Goal: Task Accomplishment & Management: Manage account settings

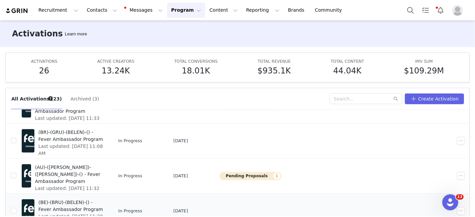
scroll to position [35, 0]
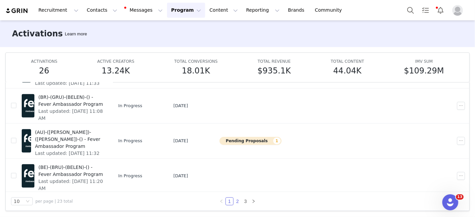
click at [236, 204] on link "2" at bounding box center [237, 201] width 7 height 7
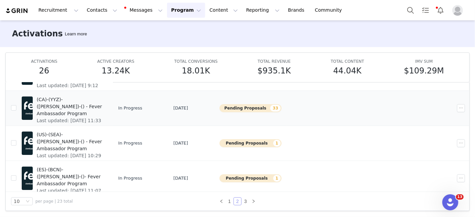
scroll to position [40, 0]
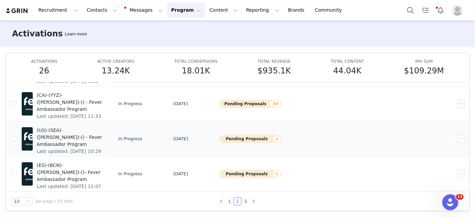
click at [104, 134] on span "(US)-(SEA)-([PERSON_NAME])-() - Fever Ambassador Program" at bounding box center [70, 137] width 67 height 21
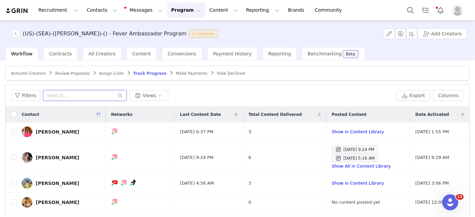
click at [59, 97] on input "text" at bounding box center [85, 95] width 84 height 11
paste input "[EMAIL_ADDRESS][DOMAIN_NAME]"
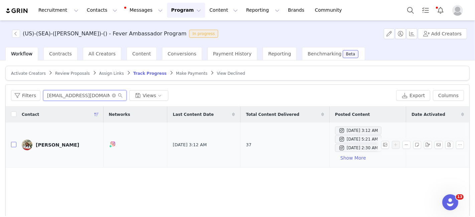
type input "[EMAIL_ADDRESS][DOMAIN_NAME]"
click at [11, 144] on input "checkbox" at bounding box center [13, 144] width 5 height 5
checkbox input "true"
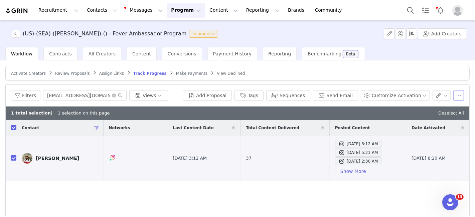
click at [453, 96] on button "button" at bounding box center [458, 95] width 11 height 11
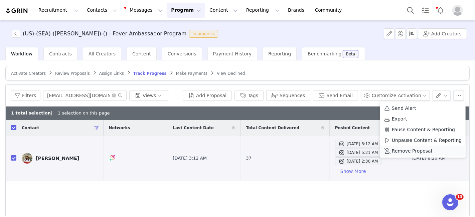
click at [404, 153] on span "Remove Proposal" at bounding box center [412, 150] width 40 height 7
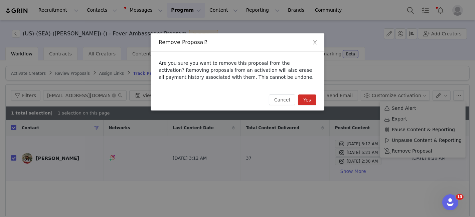
click at [304, 99] on button "Yes" at bounding box center [307, 100] width 18 height 11
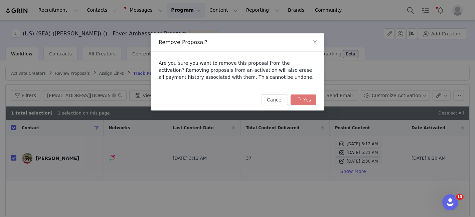
checkbox input "false"
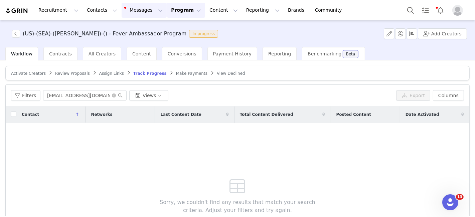
click at [128, 10] on button "Messages Messages" at bounding box center [144, 10] width 45 height 15
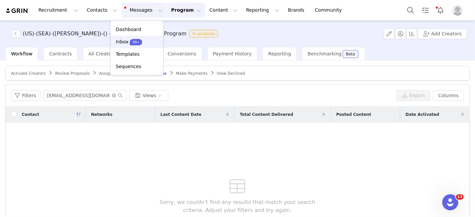
click at [125, 45] on p "Inbox" at bounding box center [122, 41] width 13 height 7
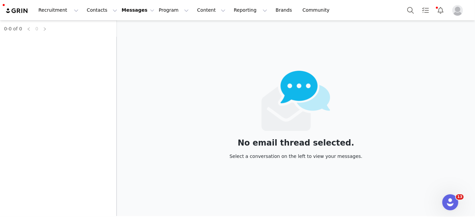
click at [123, 9] on button "Messages Messages" at bounding box center [138, 10] width 33 height 7
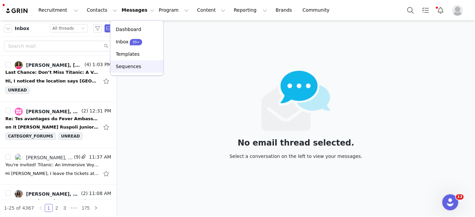
click at [128, 63] on p "Sequences" at bounding box center [128, 66] width 25 height 7
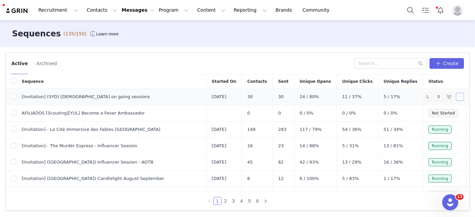
click at [456, 97] on button "button" at bounding box center [460, 97] width 8 height 8
click at [436, 112] on link "Edit" at bounding box center [442, 108] width 38 height 11
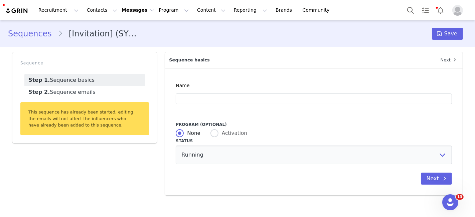
type input "[Invitation] (SYD) [DEMOGRAPHIC_DATA] on going sessions"
type input "Step into [PERSON_NAME] Masterpiece this September ✨"
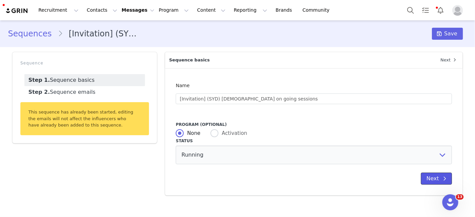
click at [430, 178] on button "Next" at bounding box center [436, 179] width 31 height 12
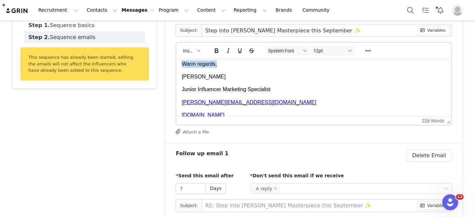
scroll to position [244, 0]
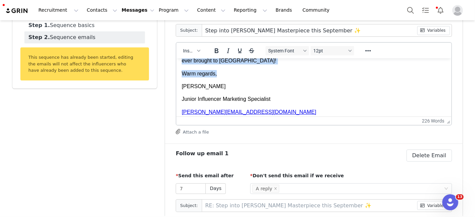
drag, startPoint x: 473, startPoint y: 152, endPoint x: 266, endPoint y: 76, distance: 220.6
copy body "Lo Ipsum Dolo , S’a consecte adi el seddo ei temporinci utlabore etdolorema ali…"
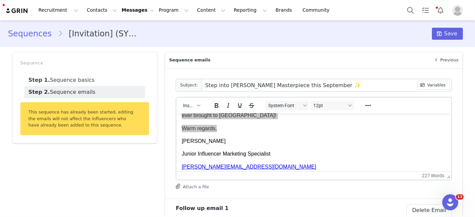
click at [43, 34] on link "Sequences" at bounding box center [33, 34] width 50 height 12
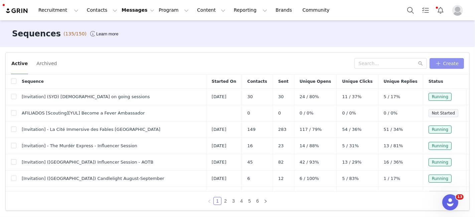
click at [446, 63] on button "Create" at bounding box center [447, 63] width 34 height 11
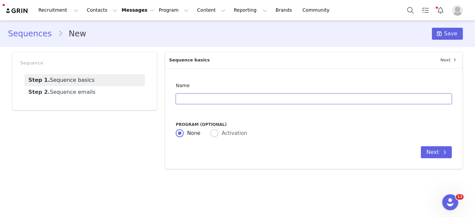
click at [247, 102] on input "text" at bounding box center [314, 99] width 276 height 11
type input "[Invitation] (SNG) Machu Picchu VR IS"
click at [436, 153] on button "Next" at bounding box center [436, 152] width 31 height 12
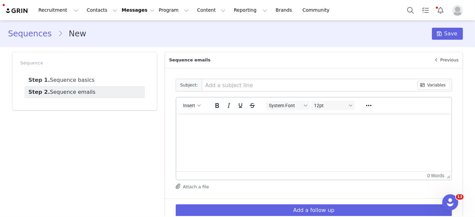
click at [313, 131] on html at bounding box center [313, 122] width 275 height 18
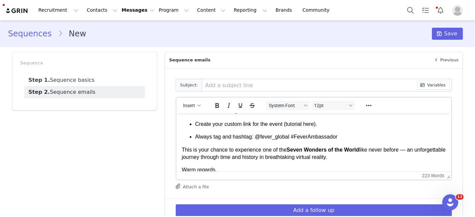
scroll to position [225, 0]
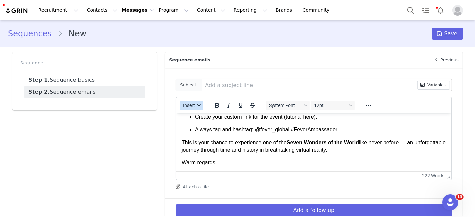
click at [187, 108] on span "Insert" at bounding box center [189, 105] width 12 height 5
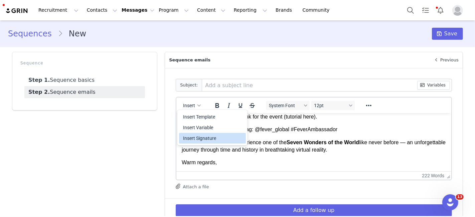
click at [191, 135] on div "Insert Signature" at bounding box center [213, 138] width 60 height 8
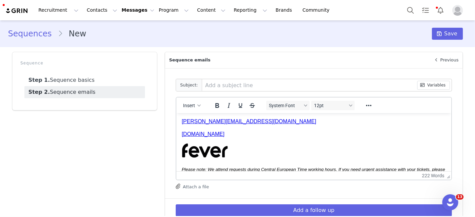
scroll to position [0, 0]
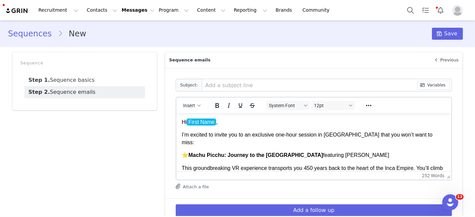
click at [183, 106] on span "Insert" at bounding box center [189, 105] width 12 height 5
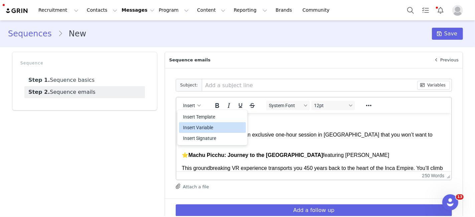
click at [192, 125] on div "Insert Variable" at bounding box center [213, 128] width 60 height 8
select select
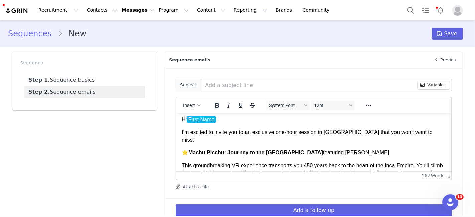
scroll to position [3, 0]
click at [295, 133] on p "I’m excited to invite you to an exclusive one-hour session in [GEOGRAPHIC_DATA]…" at bounding box center [314, 135] width 264 height 15
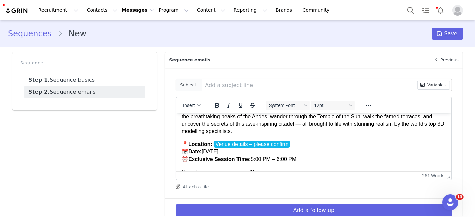
scroll to position [60, 0]
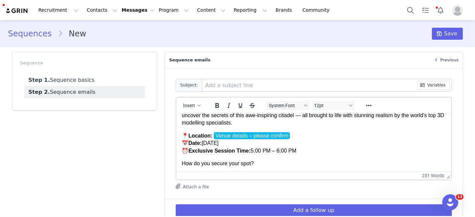
click at [300, 132] on p "📍 Location: Venue details – please confirm 📅 Date: [DATE] ⏰ Exclusive Session T…" at bounding box center [314, 143] width 264 height 22
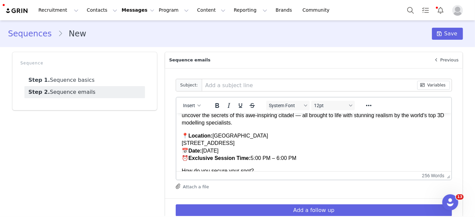
click at [182, 144] on p "📍 Location: [GEOGRAPHIC_DATA] [STREET_ADDRESS] 📅 Date: [DATE] ⏰ Exclusive Sessi…" at bounding box center [314, 147] width 264 height 30
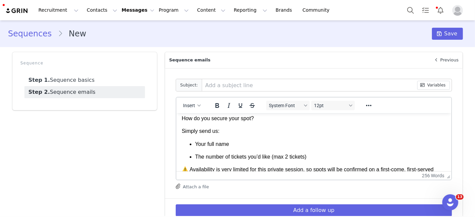
scroll to position [107, 0]
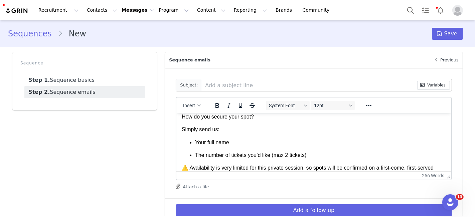
click at [229, 132] on p "Simply send us:" at bounding box center [314, 129] width 264 height 7
click at [239, 145] on p "Your full name" at bounding box center [320, 142] width 251 height 7
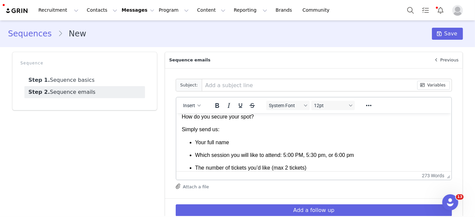
click at [319, 155] on li "Which session you will like to attend: 5:00 PM, 5:30 pm, or 6:00 pm" at bounding box center [320, 154] width 251 height 7
click at [351, 155] on li "Which session you will like to attend: 5:00 PM, 5:30 PM , or 6:00 pm" at bounding box center [320, 154] width 251 height 7
click at [325, 156] on li "Which session you will like to attend: 5:00 PM, 5:30 PM , or 6:00 PM" at bounding box center [320, 154] width 251 height 7
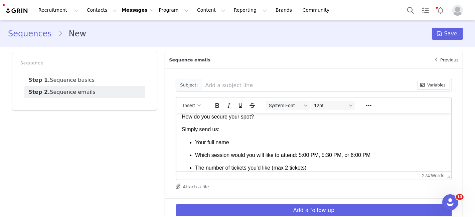
click at [257, 156] on li "Which session would you will like to attend: 5:00 PM, 5:30 PM, or 6:00 PM" at bounding box center [320, 154] width 251 height 7
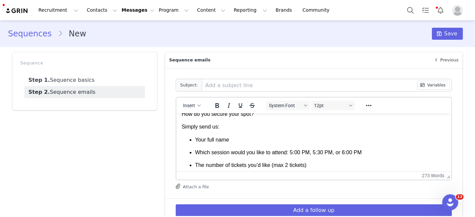
scroll to position [110, 0]
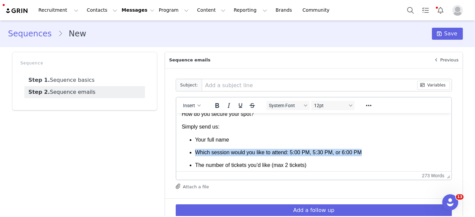
drag, startPoint x: 293, startPoint y: 147, endPoint x: 195, endPoint y: 154, distance: 98.5
click at [195, 154] on li "Which session would you like to attend: 5:00 PM, 5:30 PM, or 6:00 PM" at bounding box center [320, 152] width 251 height 7
copy li "Which session would you like to attend: 5:00 PM, 5:30 PM, or 6:00 PM"
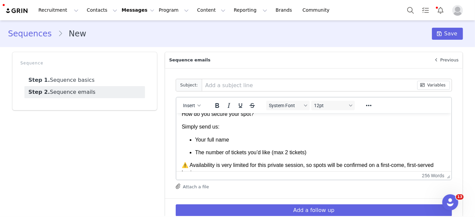
click at [196, 139] on p "Your full name" at bounding box center [320, 139] width 251 height 7
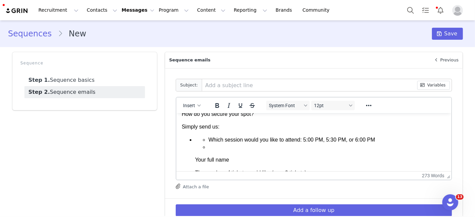
click at [211, 141] on li "Which session would you like to attend: 5:00 PM, 5:30 PM, or 6:00 PM" at bounding box center [328, 139] width 238 height 7
click at [216, 153] on li "Rich Text Area. Press ALT-0 for help." at bounding box center [328, 152] width 238 height 7
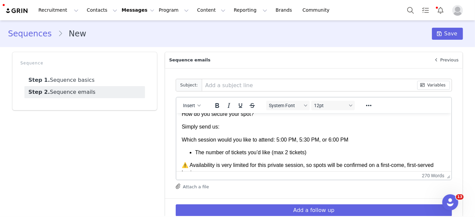
click at [183, 138] on p "Which session would you like to attend: 5:00 PM, 5:30 PM, or 6:00 PM" at bounding box center [314, 139] width 264 height 7
click at [367, 107] on icon "Reveal or hide additional toolbar items" at bounding box center [369, 106] width 8 height 8
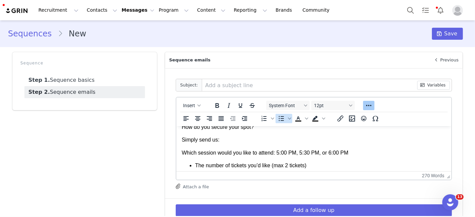
click at [277, 117] on icon "Bullet list" at bounding box center [281, 119] width 8 height 8
click at [361, 154] on li "Which session would you like to attend: 5:00 PM, 5:30 PM, or 6:00 PM" at bounding box center [320, 152] width 251 height 7
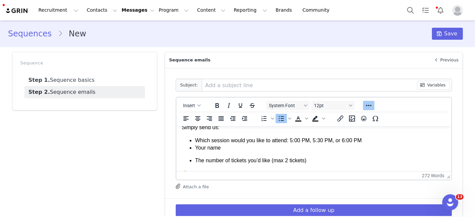
scroll to position [122, 0]
click at [194, 161] on ul "Which session would you like to attend: 5:00 PM, 5:30 PM, or 6:00 PM Your name …" at bounding box center [314, 150] width 264 height 28
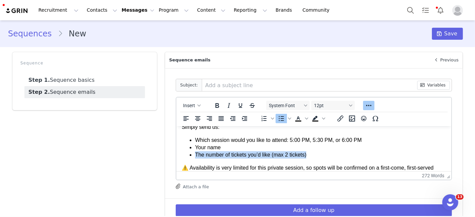
drag, startPoint x: 314, startPoint y: 156, endPoint x: 195, endPoint y: 156, distance: 119.6
click at [195, 156] on li "The number of tickets you’d like (max 2 tickets)" at bounding box center [320, 154] width 251 height 7
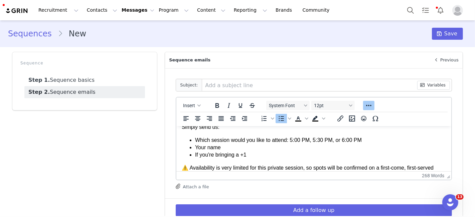
scroll to position [142, 0]
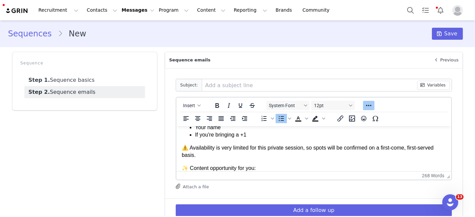
click at [226, 148] on p "⚠️ Availability is very limited for this private session, so spots will be conf…" at bounding box center [314, 151] width 264 height 15
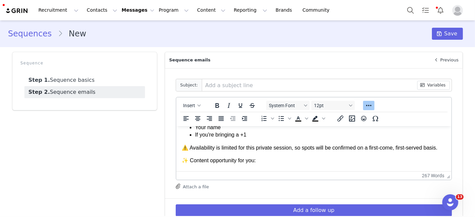
drag, startPoint x: 239, startPoint y: 149, endPoint x: 429, endPoint y: 298, distance: 242.1
click at [239, 149] on p "⚠️ Availability is limited for this private session, so spots will be confirmed…" at bounding box center [314, 147] width 264 height 7
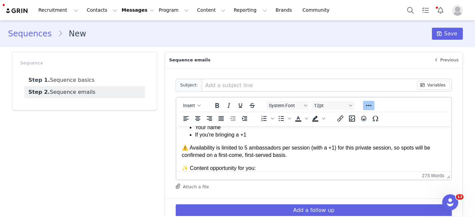
click at [296, 155] on p "⚠️ Availability is limited to 5 ambassadors per session (with a +1) for this pr…" at bounding box center [314, 151] width 264 height 15
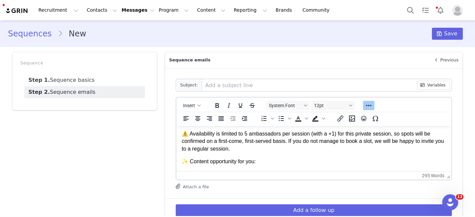
scroll to position [157, 0]
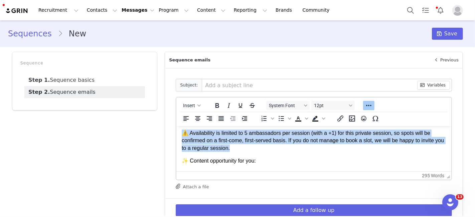
drag, startPoint x: 227, startPoint y: 147, endPoint x: 345, endPoint y: 260, distance: 163.3
click at [176, 134] on html "Hi First Name , I’m excited to invite you to an exclusive session in [GEOGRAPHI…" at bounding box center [313, 158] width 275 height 379
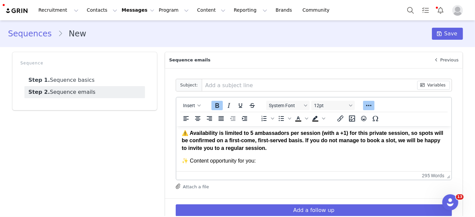
click at [228, 141] on strong "⚠️ Availability is limited to 5 ambassadors per session (with a +1) for this pr…" at bounding box center [313, 140] width 262 height 21
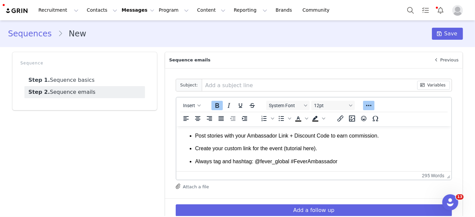
scroll to position [208, 0]
click at [307, 149] on p "Create your custom link for the event (tutorial here)." at bounding box center [320, 147] width 251 height 7
click at [338, 121] on icon "Insert/edit link" at bounding box center [341, 119] width 8 height 8
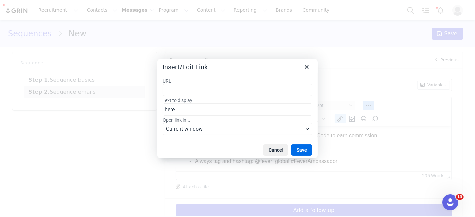
type input "[URL][DOMAIN_NAME]"
click at [307, 147] on button "Save" at bounding box center [301, 149] width 21 height 11
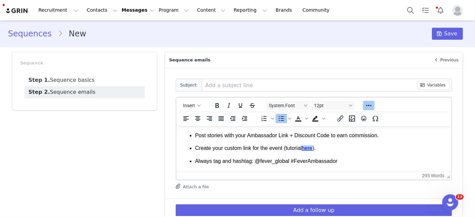
click at [353, 149] on p "Create your custom link for the event (tutorial here )." at bounding box center [320, 147] width 251 height 7
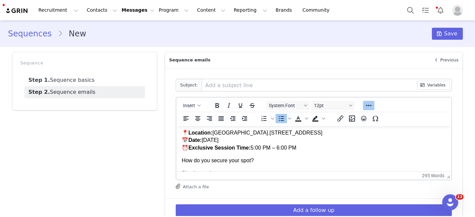
scroll to position [73, 0]
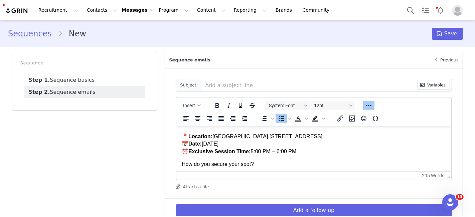
click at [251, 151] on p "📍 Location: [GEOGRAPHIC_DATA]. [STREET_ADDRESS] 📅 Date: [DATE] ⏰ Exclusive Sess…" at bounding box center [314, 144] width 264 height 22
click at [299, 150] on p "📍 Location: [GEOGRAPHIC_DATA]. [STREET_ADDRESS] 📅 Date: [DATE] ⏰ Exclusive Sess…" at bounding box center [314, 144] width 264 height 22
click at [237, 79] on input "text" at bounding box center [309, 85] width 215 height 12
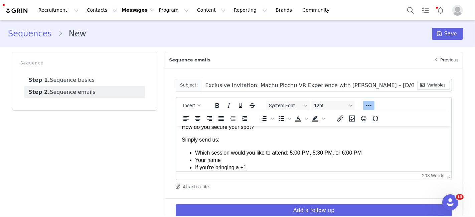
scroll to position [110, 0]
type input "Exclusive Invitation: Machu Picchu VR Experience with [PERSON_NAME] – [DATE]"
drag, startPoint x: 219, startPoint y: 141, endPoint x: 172, endPoint y: 141, distance: 46.1
click at [176, 141] on html "Hi First Name , I’m excited to invite you to an exclusive session in [GEOGRAPHI…" at bounding box center [313, 205] width 275 height 379
copy p "Simply send us:"
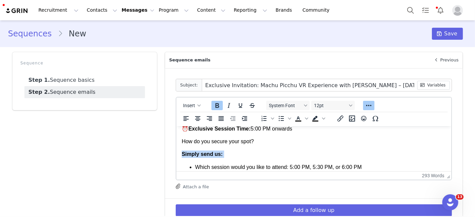
scroll to position [96, 0]
click at [225, 150] on p "Simply send us:" at bounding box center [314, 153] width 264 height 7
click at [252, 142] on p "How do you secure your spot?" at bounding box center [314, 140] width 264 height 7
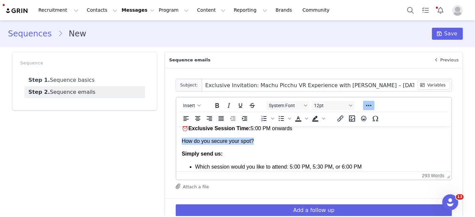
drag, startPoint x: 245, startPoint y: 146, endPoint x: 348, endPoint y: 270, distance: 160.8
click at [176, 144] on html "Hi First Name , I’m excited to invite you to an exclusive session in [GEOGRAPHI…" at bounding box center [313, 219] width 275 height 379
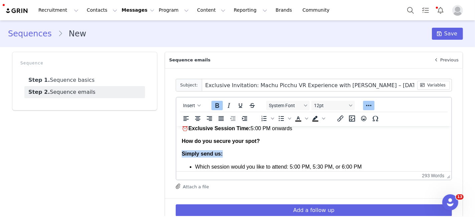
drag, startPoint x: 217, startPoint y: 155, endPoint x: 181, endPoint y: 153, distance: 36.1
click at [181, 153] on html "Hi First Name , I’m excited to invite you to an exclusive session in [GEOGRAPHI…" at bounding box center [313, 219] width 275 height 379
click at [274, 152] on p "Simply send us:" at bounding box center [314, 153] width 264 height 7
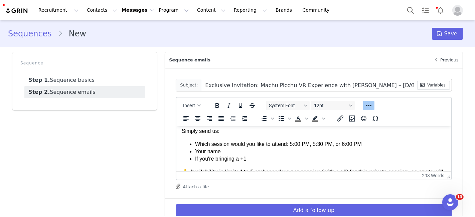
scroll to position [119, 0]
click at [206, 151] on li "Your name" at bounding box center [320, 150] width 251 height 7
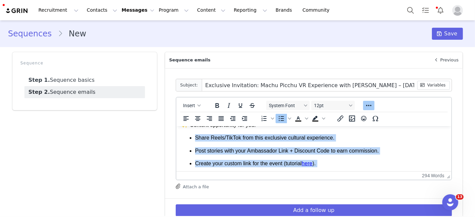
scroll to position [0, 0]
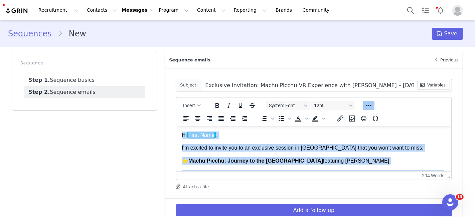
drag, startPoint x: 221, startPoint y: 156, endPoint x: 165, endPoint y: 116, distance: 69.5
copy body "Lo Ipsum Dolo , S’a consect ad elitse doe te in utlaboree dolorem al Enimadmin …"
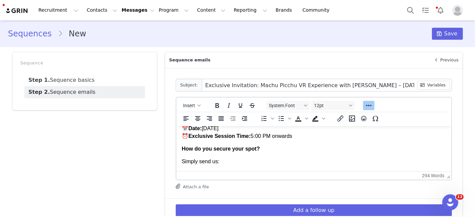
scroll to position [36, 0]
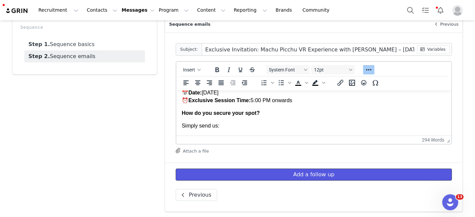
click at [267, 177] on button "Add a follow up" at bounding box center [314, 175] width 276 height 12
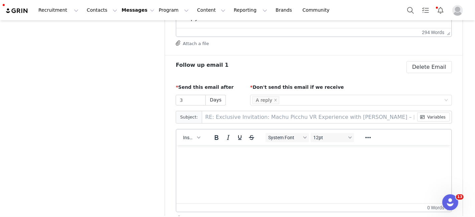
scroll to position [0, 0]
click at [213, 157] on p "Rich Text Area. Press ALT-0 for help." at bounding box center [314, 153] width 264 height 7
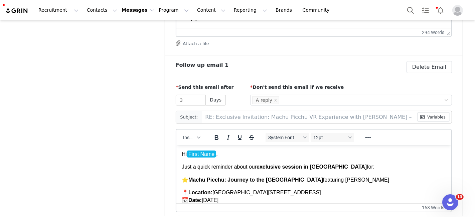
click at [210, 150] on span "First Name" at bounding box center [201, 153] width 29 height 7
click at [183, 137] on span "Insert" at bounding box center [189, 137] width 12 height 5
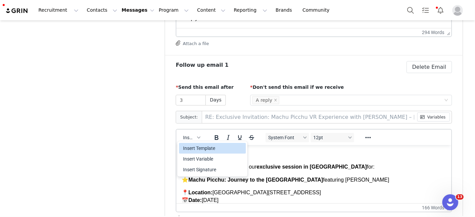
click at [199, 148] on div "Insert Template" at bounding box center [213, 148] width 60 height 8
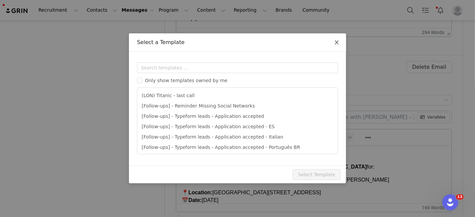
click at [339, 43] on icon "icon: close" at bounding box center [336, 42] width 5 height 5
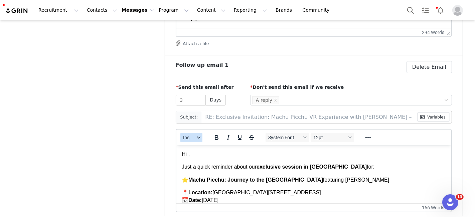
click at [183, 138] on span "Insert" at bounding box center [189, 137] width 12 height 5
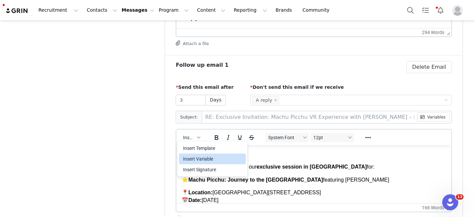
click at [193, 160] on div "Insert Variable" at bounding box center [213, 159] width 60 height 8
select select
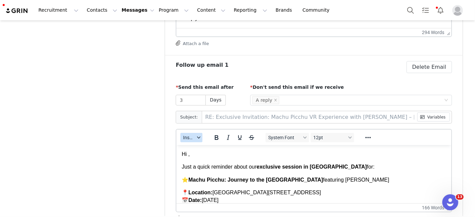
click at [183, 135] on span "Insert" at bounding box center [189, 137] width 12 height 5
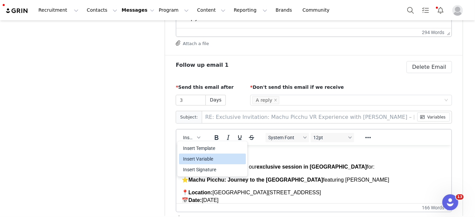
click at [193, 159] on div "Insert Variable" at bounding box center [213, 159] width 60 height 8
select select
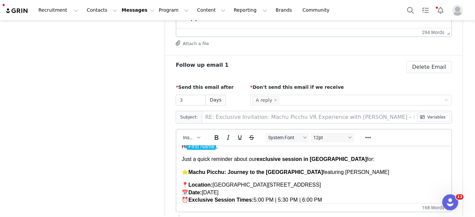
scroll to position [8, 0]
click at [256, 160] on p "Just a quick reminder about our exclusive session in [GEOGRAPHIC_DATA] for:" at bounding box center [314, 158] width 264 height 7
click at [190, 170] on p "⭐ Machu Picchu: Journey to the Lost City featuring [PERSON_NAME]" at bounding box center [314, 171] width 264 height 7
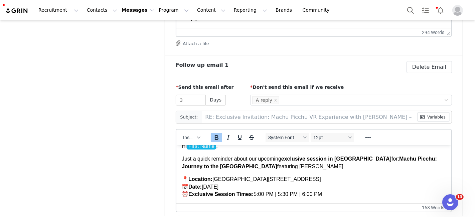
click at [341, 159] on strong "exclusive session in [GEOGRAPHIC_DATA]" at bounding box center [336, 159] width 110 height 6
click at [347, 159] on p "Just a quick reminder about our upcoming exclusive session in [GEOGRAPHIC_DATA]…" at bounding box center [314, 162] width 264 height 15
click at [328, 159] on strong "exclusive session in" at bounding box center [307, 159] width 52 height 6
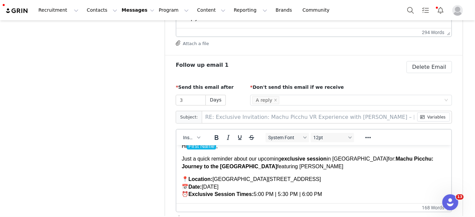
click at [310, 165] on p "Just a quick reminder about our upcoming exclusive session in [GEOGRAPHIC_DATA]…" at bounding box center [314, 162] width 264 height 15
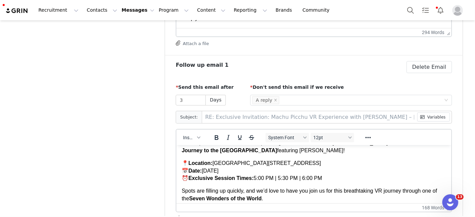
scroll to position [24, 0]
drag, startPoint x: 321, startPoint y: 179, endPoint x: 253, endPoint y: 179, distance: 67.8
click at [253, 179] on p "📍 Location: [GEOGRAPHIC_DATA], [STREET_ADDRESS] 📅 Date: [DATE] ⏰ Exclusive Sess…" at bounding box center [314, 170] width 264 height 22
copy p "5:00 PM | 5:30 PM | 6:00 PM"
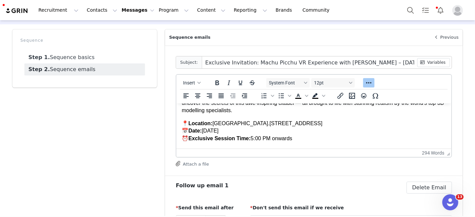
scroll to position [63, 0]
drag, startPoint x: 285, startPoint y: 139, endPoint x: 309, endPoint y: 141, distance: 24.1
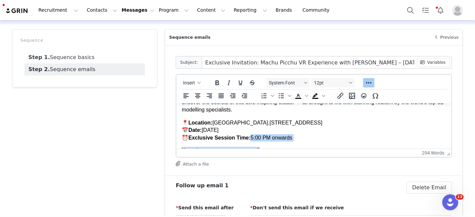
drag, startPoint x: 309, startPoint y: 141, endPoint x: 343, endPoint y: 135, distance: 34.6
click at [343, 135] on p "📍 Location: [GEOGRAPHIC_DATA]. [STREET_ADDRESS] 📅 Date: [DATE] ⏰ Exclusive Sess…" at bounding box center [314, 130] width 264 height 22
click at [298, 140] on p "📍 Location: [GEOGRAPHIC_DATA]. [STREET_ADDRESS] 📅 Date: [DATE] ⏰ Exclusive Sess…" at bounding box center [314, 130] width 264 height 22
drag, startPoint x: 298, startPoint y: 140, endPoint x: 251, endPoint y: 137, distance: 46.9
click at [251, 137] on p "📍 Location: [GEOGRAPHIC_DATA]. [STREET_ADDRESS] 📅 Date: [DATE] ⏰ Exclusive Sess…" at bounding box center [314, 130] width 264 height 22
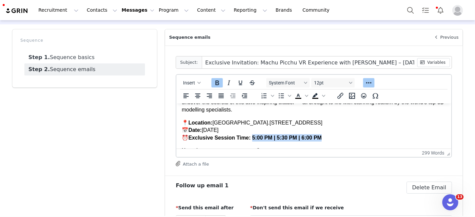
drag, startPoint x: 328, startPoint y: 136, endPoint x: 251, endPoint y: 139, distance: 76.6
click at [251, 139] on p "📍 Location: [GEOGRAPHIC_DATA]. [STREET_ADDRESS] 📅 Date: [DATE] ⏰ Exclusive Sess…" at bounding box center [314, 130] width 264 height 22
click at [245, 138] on strong "Exclusive Session Time:" at bounding box center [219, 138] width 62 height 6
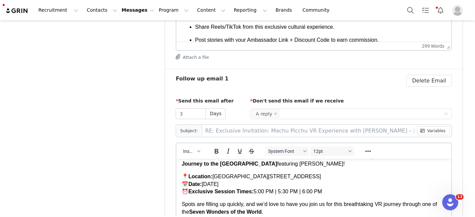
scroll to position [154, 0]
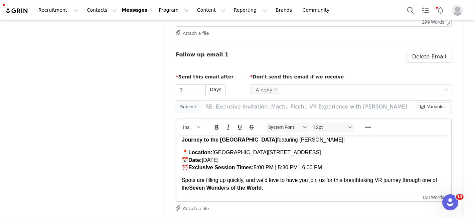
click at [288, 179] on p "Spots are filling up quickly, and we’d love to have you join us for this breath…" at bounding box center [314, 183] width 264 height 15
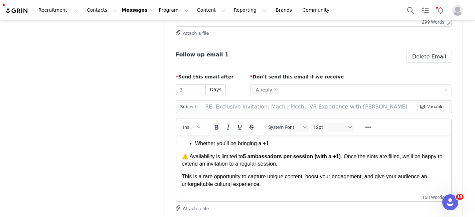
scroll to position [120, 0]
click at [191, 89] on input "3" at bounding box center [190, 90] width 29 height 10
type input "7"
click at [240, 85] on div "7 Days" at bounding box center [210, 90] width 69 height 11
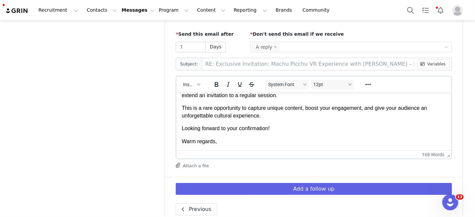
scroll to position [0, 0]
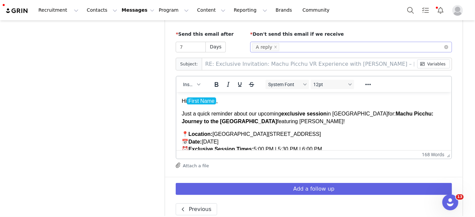
click at [289, 45] on div "Select Condition A reply" at bounding box center [348, 47] width 193 height 10
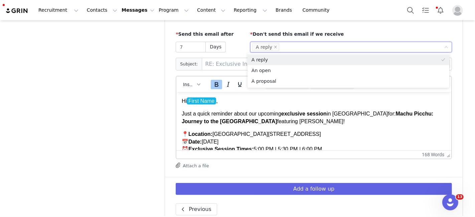
click at [306, 113] on strong "exclusive session" at bounding box center [303, 114] width 45 height 6
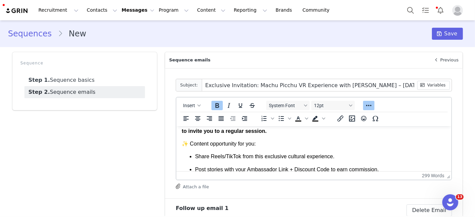
scroll to position [87, 0]
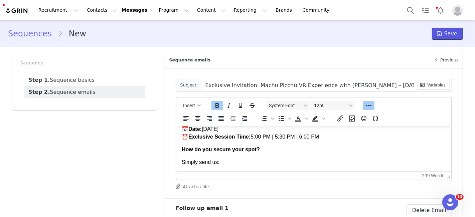
click at [455, 28] on button "Save" at bounding box center [447, 34] width 31 height 12
click at [164, 14] on button "Program Program" at bounding box center [174, 10] width 38 height 15
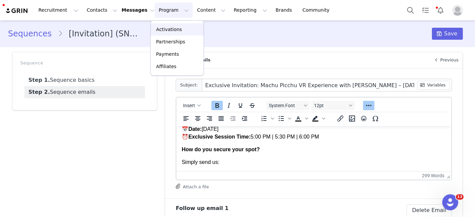
click at [165, 32] on p "Activations" at bounding box center [169, 29] width 26 height 7
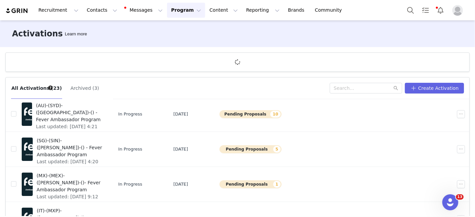
scroll to position [110, 0]
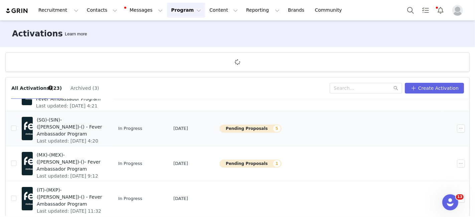
click at [96, 124] on span "(SG)-(SIN)-([PERSON_NAME])-() - Fever Ambassador Program" at bounding box center [70, 127] width 67 height 21
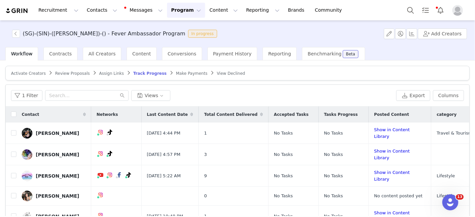
click at [16, 113] on div "Contact" at bounding box center [53, 115] width 75 height 16
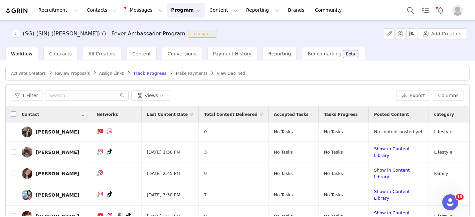
drag, startPoint x: 72, startPoint y: 112, endPoint x: 11, endPoint y: 114, distance: 60.5
click at [11, 114] on input "checkbox" at bounding box center [13, 114] width 5 height 5
checkbox input "true"
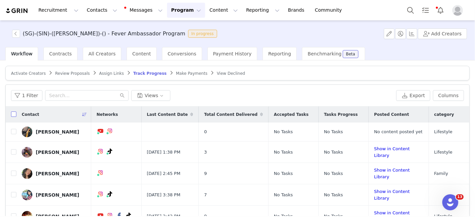
checkbox input "true"
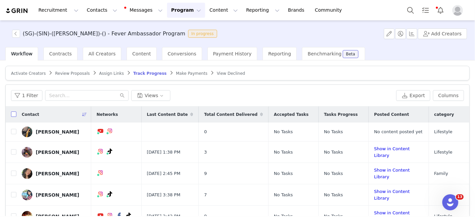
checkbox input "true"
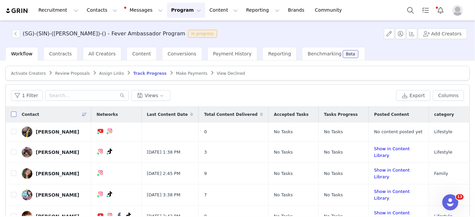
checkbox input "true"
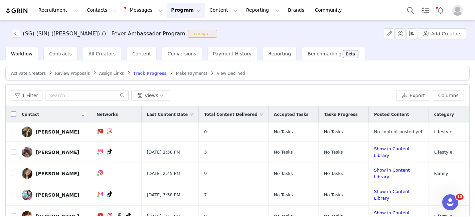
checkbox input "true"
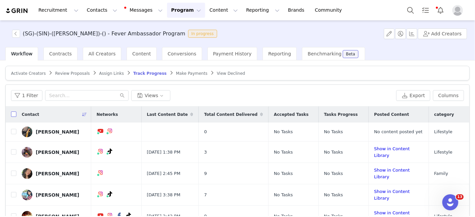
checkbox input "true"
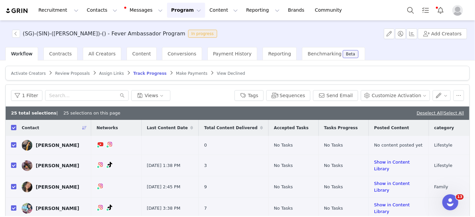
click at [447, 108] on div "25 total selections | 25 selections on this page Deselect All | Select All" at bounding box center [238, 113] width 464 height 13
click at [448, 111] on link "Select All" at bounding box center [454, 113] width 20 height 5
click at [58, 92] on input "text" at bounding box center [87, 95] width 84 height 11
paste input "[EMAIL_ADDRESS][DOMAIN_NAME]"
type input "[EMAIL_ADDRESS][DOMAIN_NAME]"
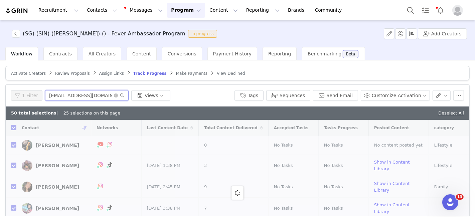
checkbox input "false"
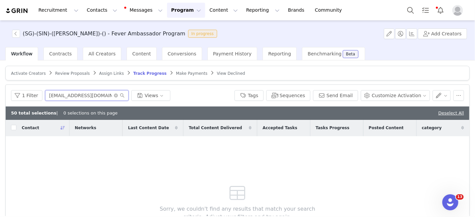
click at [81, 91] on input "[EMAIL_ADDRESS][DOMAIN_NAME]" at bounding box center [87, 95] width 84 height 11
paste input "[EMAIL_ADDRESS]"
click at [77, 96] on input "[EMAIL_ADDRESS][DOMAIN_NAME]" at bounding box center [87, 95] width 84 height 11
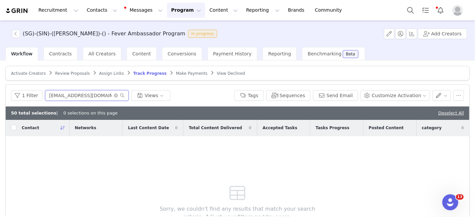
click at [77, 96] on input "[EMAIL_ADDRESS][DOMAIN_NAME]" at bounding box center [87, 95] width 84 height 11
paste input "askjolline"
click at [63, 95] on input "[EMAIL_ADDRESS][DOMAIN_NAME]" at bounding box center [87, 95] width 84 height 11
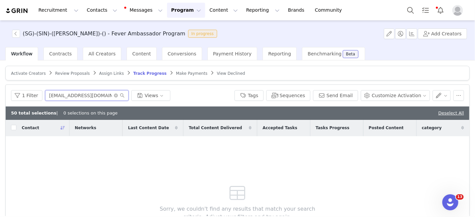
click at [63, 95] on input "[EMAIL_ADDRESS][DOMAIN_NAME]" at bounding box center [87, 95] width 84 height 11
paste input "[PERSON_NAME]"
click at [86, 93] on input "[PERSON_NAME][EMAIL_ADDRESS][DOMAIN_NAME]" at bounding box center [87, 95] width 84 height 11
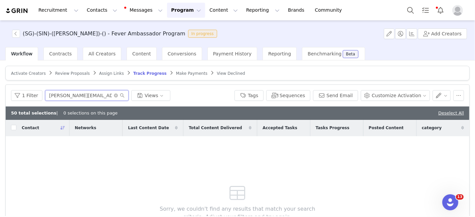
paste input "pooja@themumsandbabies"
type input "[EMAIL_ADDRESS][DOMAIN_NAME]"
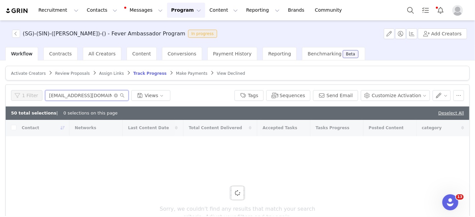
checkbox input "true"
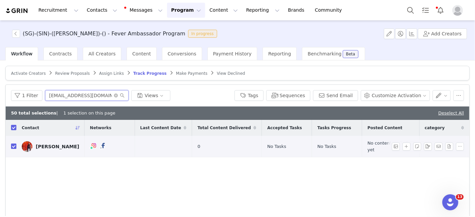
type input "[EMAIL_ADDRESS][DOMAIN_NAME]"
click at [13, 145] on input "checkbox" at bounding box center [13, 146] width 5 height 5
checkbox input "false"
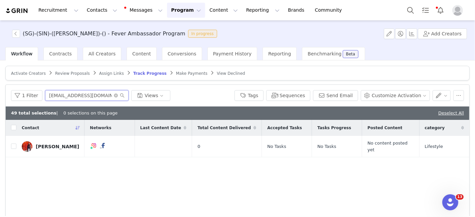
click at [83, 94] on input "[EMAIL_ADDRESS][DOMAIN_NAME]" at bounding box center [87, 95] width 84 height 11
paste input "[EMAIL_ADDRESS]"
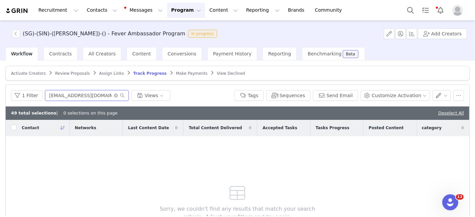
click at [95, 93] on input "[EMAIL_ADDRESS][DOMAIN_NAME]" at bounding box center [87, 95] width 84 height 11
paste input "cyeo0530"
type input "[EMAIL_ADDRESS][DOMAIN_NAME]"
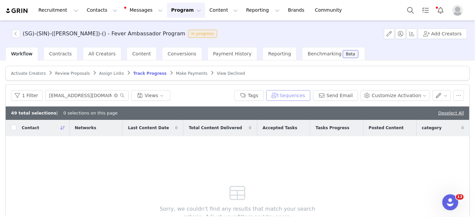
click at [310, 92] on button "Sequences" at bounding box center [288, 95] width 44 height 11
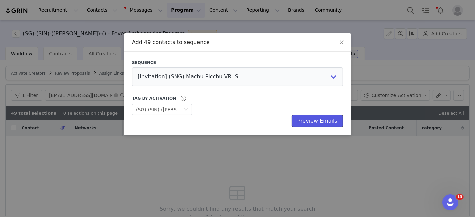
click at [313, 118] on button "Preview Emails" at bounding box center [317, 121] width 51 height 12
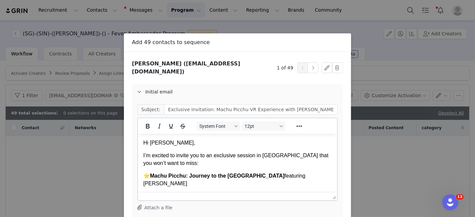
click at [448, 159] on div "Add 49 contacts to sequence Sequence [Invitation] (SNG) Machu Picchu VR IS [Inv…" at bounding box center [237, 108] width 475 height 217
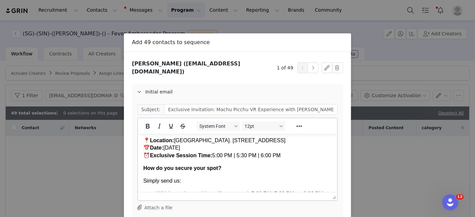
scroll to position [63, 0]
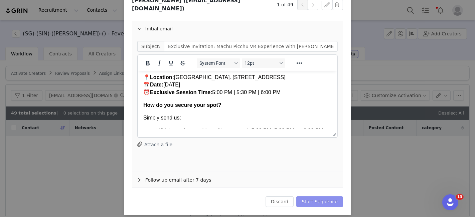
click at [313, 197] on button "Start Sequence" at bounding box center [319, 202] width 47 height 11
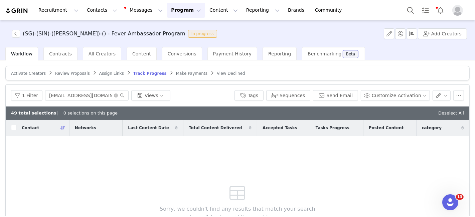
drag, startPoint x: 447, startPoint y: 110, endPoint x: 261, endPoint y: 138, distance: 187.6
click at [261, 138] on div "Sorry, we couldn't find any results that match your search criteria. Adjust you…" at bounding box center [238, 201] width 192 height 130
click at [443, 111] on link "Deselect All" at bounding box center [451, 113] width 26 height 5
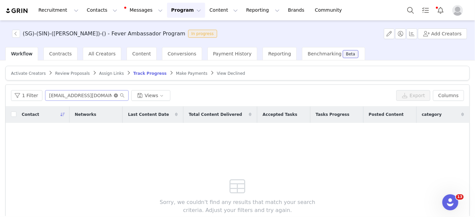
click at [114, 95] on icon "icon: close-circle" at bounding box center [116, 96] width 4 height 4
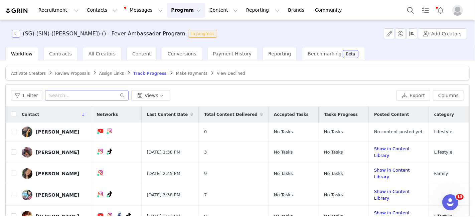
click at [16, 34] on button "button" at bounding box center [16, 34] width 8 height 8
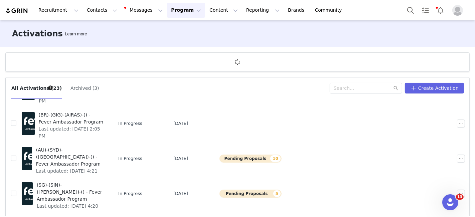
scroll to position [47, 0]
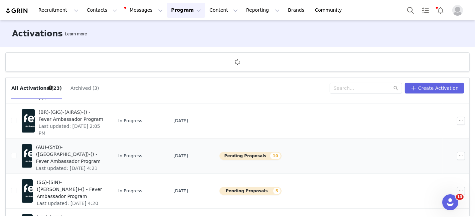
click at [102, 146] on span "(AU)-(SYD)-([GEOGRAPHIC_DATA])-() - Fever Ambassador Program" at bounding box center [70, 154] width 68 height 21
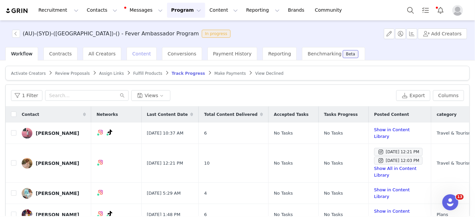
click at [138, 48] on div "Content" at bounding box center [142, 53] width 30 height 13
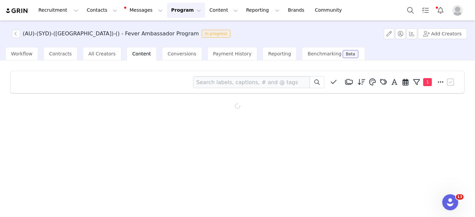
click at [405, 84] on icon at bounding box center [406, 82] width 6 height 7
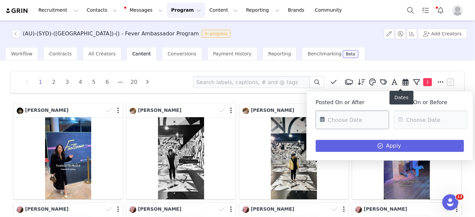
click at [350, 122] on input "text" at bounding box center [353, 120] width 74 height 19
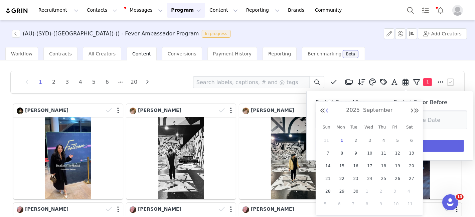
click at [327, 112] on button "Previous Month" at bounding box center [326, 110] width 3 height 5
click at [399, 191] on span "29" at bounding box center [398, 191] width 8 height 8
type input "[DATE]"
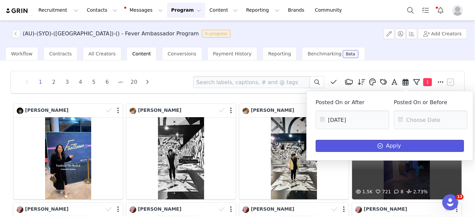
click at [396, 148] on button "Apply" at bounding box center [390, 146] width 148 height 12
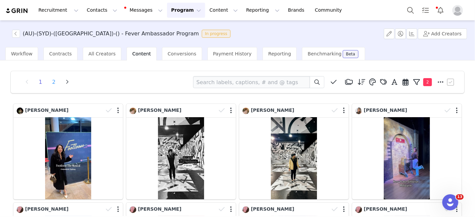
click at [53, 84] on li "2" at bounding box center [54, 82] width 10 height 9
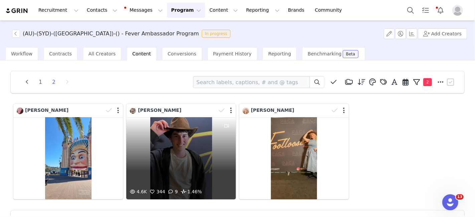
scroll to position [24, 0]
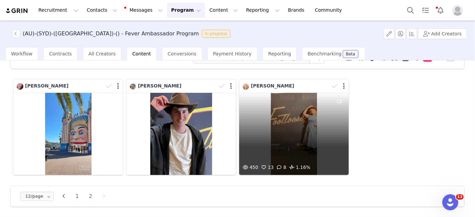
click at [303, 141] on div "450 13 8 1.16%" at bounding box center [294, 134] width 110 height 82
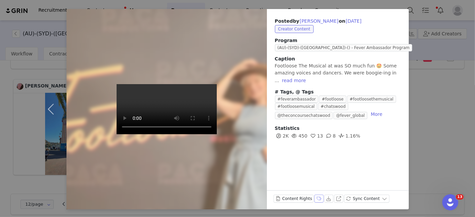
click at [314, 201] on button "Labels & Tags" at bounding box center [318, 199] width 9 height 8
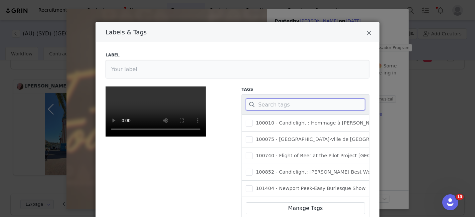
click at [263, 103] on input "Labels & Tags" at bounding box center [305, 105] width 119 height 12
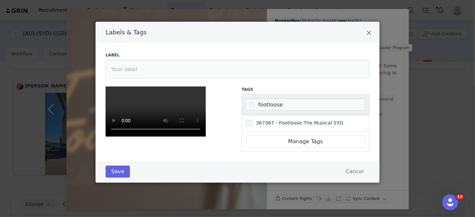
click at [246, 123] on span "Labels & Tags" at bounding box center [249, 123] width 7 height 7
click at [253, 120] on input "367367 - Footloose The Musical SYD" at bounding box center [253, 120] width 0 height 0
click at [107, 178] on button "Save" at bounding box center [118, 172] width 24 height 12
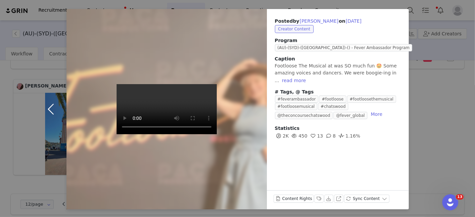
click at [49, 107] on button "button" at bounding box center [52, 109] width 28 height 201
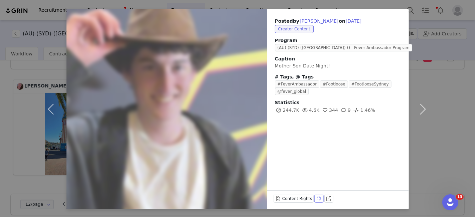
click at [314, 200] on button "Labels & Tags" at bounding box center [318, 199] width 9 height 8
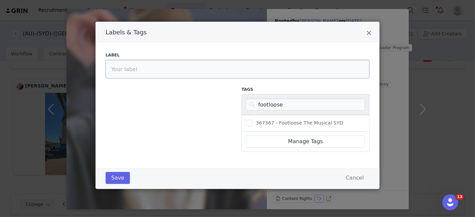
scroll to position [0, 0]
click at [284, 121] on span "367367 - Footloose The Musical SYD" at bounding box center [298, 123] width 91 height 6
click at [253, 120] on input "367367 - Footloose The Musical SYD" at bounding box center [253, 120] width 0 height 0
click at [117, 180] on button "Save" at bounding box center [118, 178] width 24 height 12
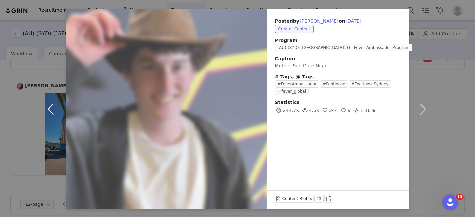
click at [47, 108] on button "button" at bounding box center [52, 109] width 28 height 201
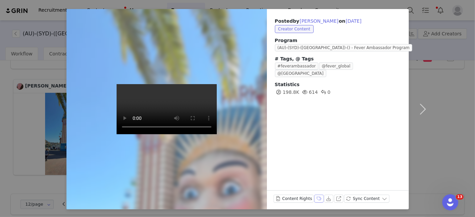
click at [314, 199] on button "Labels & Tags" at bounding box center [318, 199] width 9 height 8
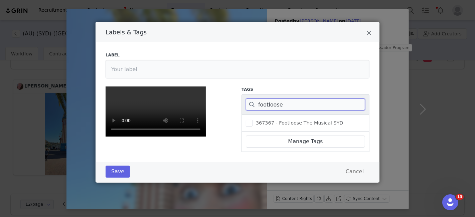
click at [274, 101] on input "footloose" at bounding box center [305, 105] width 119 height 12
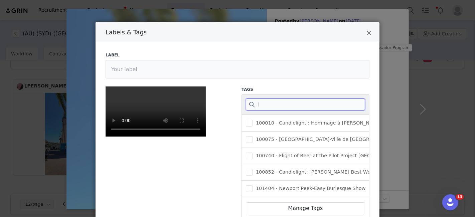
click at [290, 105] on input "l" at bounding box center [305, 105] width 119 height 12
type input "u"
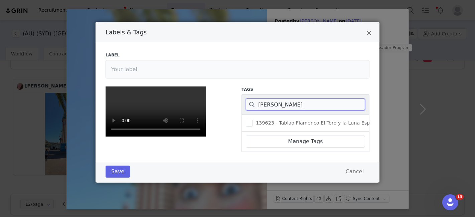
type input "[PERSON_NAME]"
click at [368, 33] on icon "Close" at bounding box center [369, 33] width 5 height 7
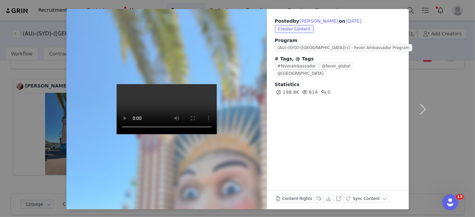
click at [43, 109] on div "Posted by [PERSON_NAME] on [DATE] Creator Content Program (AU)-(SYD)-([GEOGRAPH…" at bounding box center [237, 108] width 475 height 217
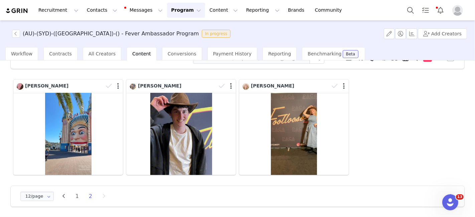
click at [77, 200] on div "12/page 12/page 24/page 36/page 48/page 1 2" at bounding box center [66, 196] width 94 height 11
click at [73, 194] on li "1" at bounding box center [77, 196] width 10 height 9
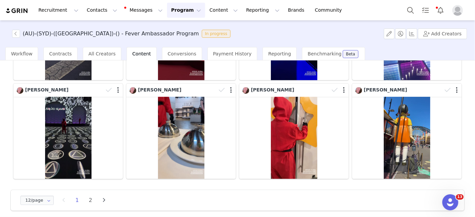
scroll to position [220, 0]
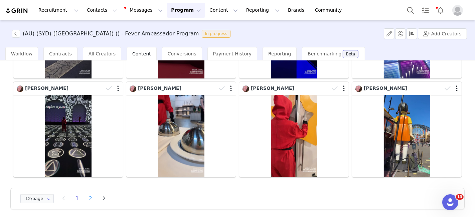
click at [88, 196] on li "2" at bounding box center [91, 198] width 10 height 9
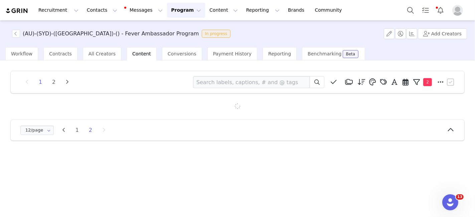
scroll to position [0, 0]
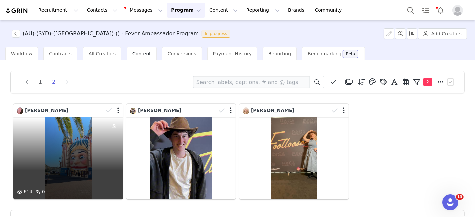
click at [79, 154] on div "614 0" at bounding box center [68, 158] width 110 height 82
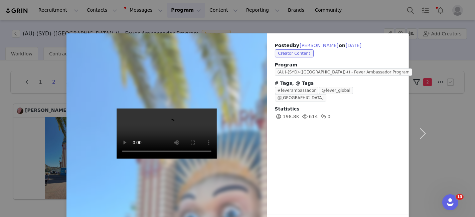
scroll to position [24, 0]
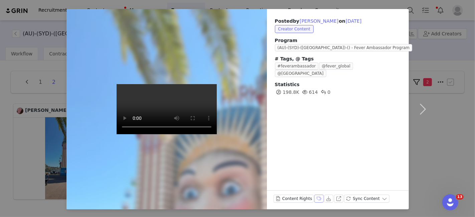
click at [314, 199] on button "Labels & Tags" at bounding box center [318, 199] width 9 height 8
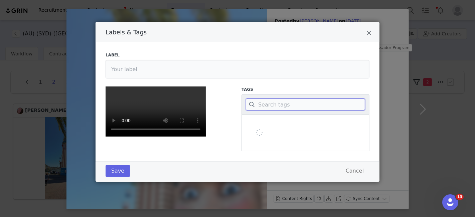
click at [279, 105] on input "Labels & Tags" at bounding box center [305, 105] width 119 height 12
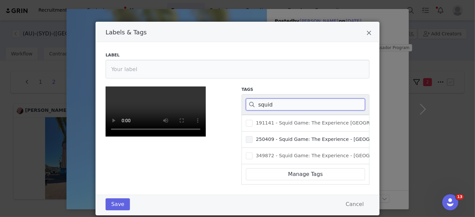
type input "squid"
click at [280, 137] on span "250409 - Squid Game: The Experience - [GEOGRAPHIC_DATA]" at bounding box center [329, 139] width 152 height 6
click at [253, 136] on input "250409 - Squid Game: The Experience - [GEOGRAPHIC_DATA]" at bounding box center [253, 136] width 0 height 0
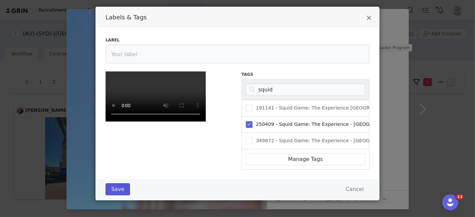
click at [111, 188] on button "Save" at bounding box center [118, 189] width 24 height 12
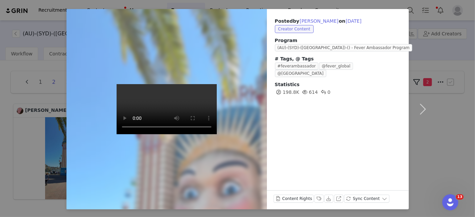
click at [47, 112] on div "Posted by [PERSON_NAME] on [DATE] Creator Content Program (AU)-(SYD)-([GEOGRAPH…" at bounding box center [237, 108] width 475 height 217
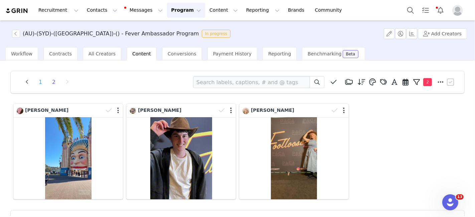
click at [38, 82] on li "1" at bounding box center [40, 82] width 10 height 9
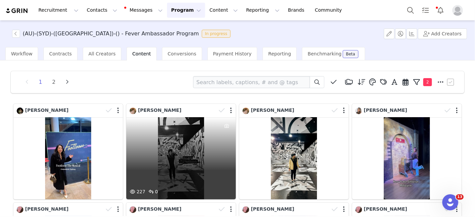
scroll to position [220, 0]
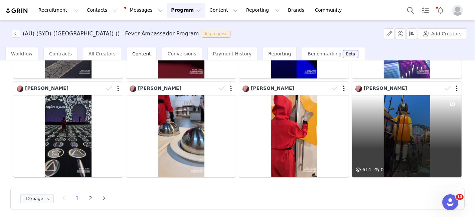
click at [428, 140] on div "614 0" at bounding box center [407, 136] width 110 height 82
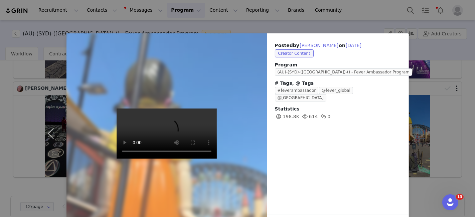
scroll to position [24, 0]
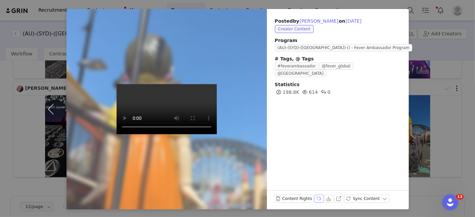
click at [314, 199] on button "Labels & Tags" at bounding box center [318, 199] width 9 height 8
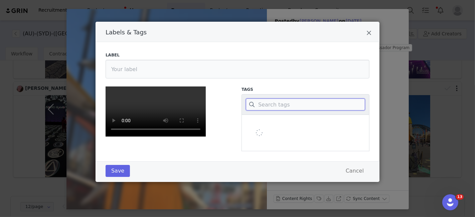
click at [266, 104] on input "Labels & Tags" at bounding box center [305, 105] width 119 height 12
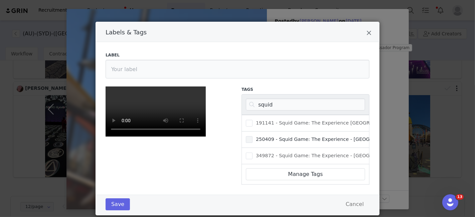
click at [278, 139] on span "250409 - Squid Game: The Experience - [GEOGRAPHIC_DATA]" at bounding box center [329, 139] width 152 height 6
click at [253, 136] on input "250409 - Squid Game: The Experience - [GEOGRAPHIC_DATA]" at bounding box center [253, 136] width 0 height 0
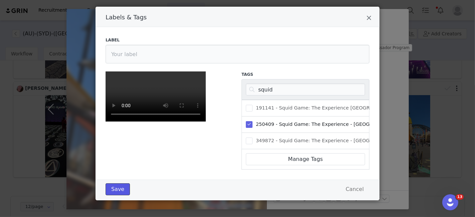
click at [113, 188] on button "Save" at bounding box center [118, 189] width 24 height 12
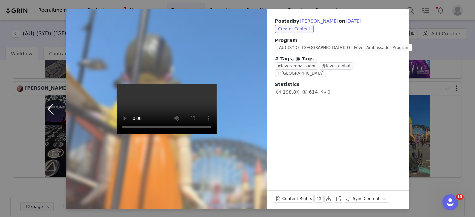
click at [49, 106] on button "button" at bounding box center [52, 109] width 28 height 201
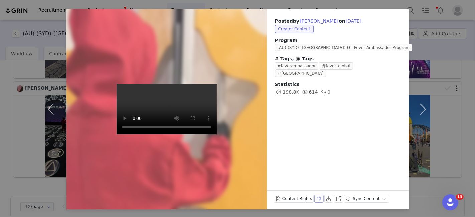
click at [314, 199] on button "Labels & Tags" at bounding box center [318, 199] width 9 height 8
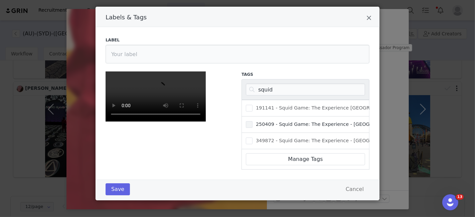
click at [287, 121] on span "250409 - Squid Game: The Experience - [GEOGRAPHIC_DATA]" at bounding box center [329, 124] width 152 height 6
click at [253, 121] on input "250409 - Squid Game: The Experience - [GEOGRAPHIC_DATA]" at bounding box center [253, 121] width 0 height 0
click at [117, 189] on button "Save" at bounding box center [118, 189] width 24 height 12
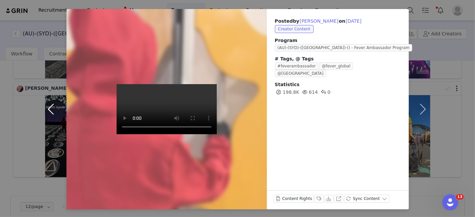
click at [48, 103] on button "button" at bounding box center [52, 109] width 28 height 201
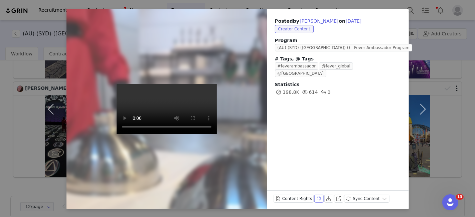
click at [314, 200] on button "Labels & Tags" at bounding box center [318, 199] width 9 height 8
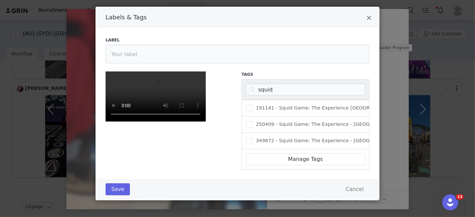
scroll to position [102, 0]
click at [286, 121] on span "250409 - Squid Game: The Experience - [GEOGRAPHIC_DATA]" at bounding box center [329, 124] width 152 height 6
click at [253, 121] on input "250409 - Squid Game: The Experience - [GEOGRAPHIC_DATA]" at bounding box center [253, 121] width 0 height 0
click at [112, 191] on button "Save" at bounding box center [118, 189] width 24 height 12
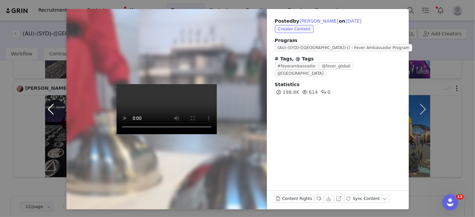
click at [46, 110] on button "button" at bounding box center [52, 109] width 28 height 201
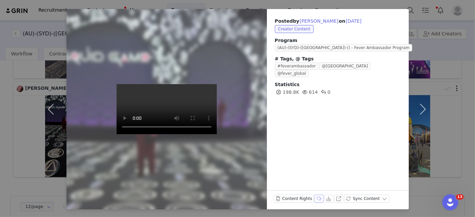
click at [314, 198] on button "Labels & Tags" at bounding box center [318, 199] width 9 height 8
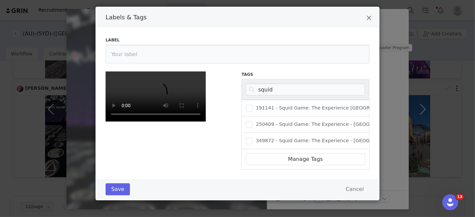
scroll to position [14, 0]
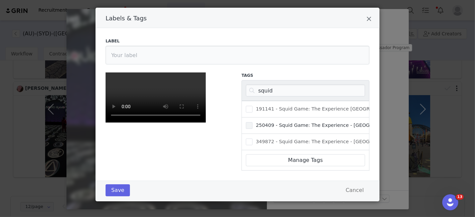
click at [291, 127] on span "250409 - Squid Game: The Experience - [GEOGRAPHIC_DATA]" at bounding box center [329, 125] width 152 height 6
click at [253, 122] on input "250409 - Squid Game: The Experience - [GEOGRAPHIC_DATA]" at bounding box center [253, 122] width 0 height 0
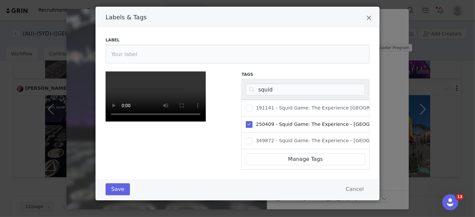
scroll to position [134, 0]
click at [120, 196] on button "Save" at bounding box center [118, 189] width 24 height 12
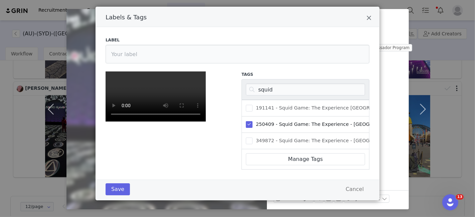
click at [51, 111] on div "Labels & Tags Label Tags squid 191141 - Squid Game: The Experience [GEOGRAPHIC_…" at bounding box center [237, 108] width 475 height 217
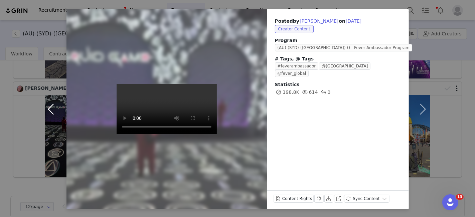
click at [45, 109] on button "button" at bounding box center [52, 109] width 28 height 201
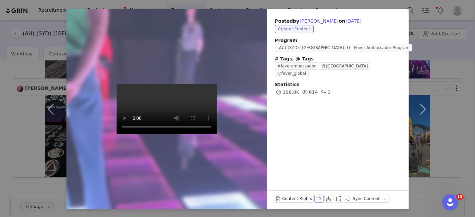
click at [314, 198] on button "Labels & Tags" at bounding box center [318, 199] width 9 height 8
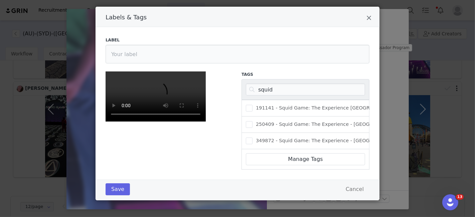
click at [262, 117] on div "250409 - Squid Game: The Experience - [GEOGRAPHIC_DATA]" at bounding box center [306, 125] width 128 height 16
click at [249, 121] on span "Labels & Tags" at bounding box center [249, 124] width 7 height 7
click at [253, 121] on input "250409 - Squid Game: The Experience - [GEOGRAPHIC_DATA]" at bounding box center [253, 121] width 0 height 0
click at [116, 196] on button "Save" at bounding box center [118, 189] width 24 height 12
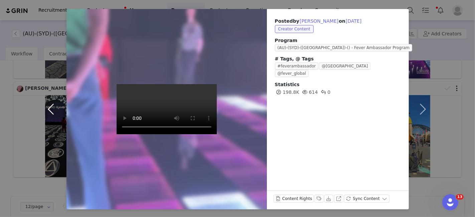
click at [49, 110] on button "button" at bounding box center [52, 109] width 28 height 201
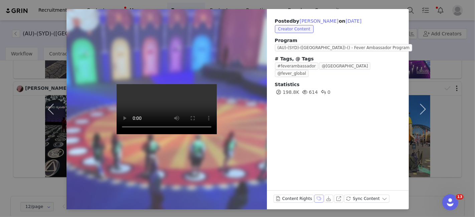
click at [314, 199] on button "Labels & Tags" at bounding box center [318, 199] width 9 height 8
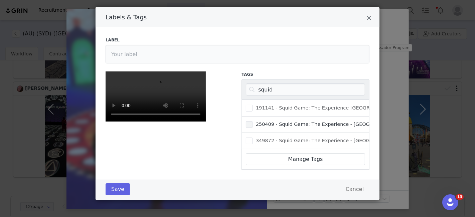
click at [269, 121] on label "250409 - Squid Game: The Experience - [GEOGRAPHIC_DATA]" at bounding box center [325, 125] width 158 height 8
click at [253, 121] on input "250409 - Squid Game: The Experience - [GEOGRAPHIC_DATA]" at bounding box center [253, 121] width 0 height 0
click at [118, 196] on button "Save" at bounding box center [118, 189] width 24 height 12
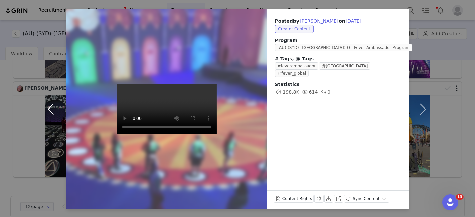
click at [45, 102] on button "button" at bounding box center [52, 109] width 28 height 201
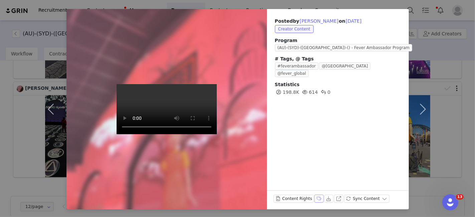
click at [314, 201] on button "Labels & Tags" at bounding box center [318, 199] width 9 height 8
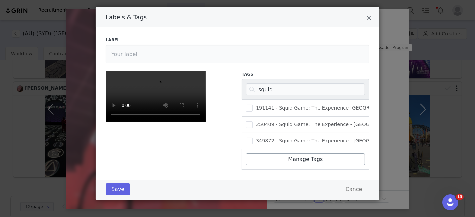
scroll to position [118, 0]
click at [269, 121] on span "250409 - Squid Game: The Experience - [GEOGRAPHIC_DATA]" at bounding box center [329, 124] width 152 height 6
click at [253, 121] on input "250409 - Squid Game: The Experience - [GEOGRAPHIC_DATA]" at bounding box center [253, 121] width 0 height 0
click at [109, 196] on button "Save" at bounding box center [118, 189] width 24 height 12
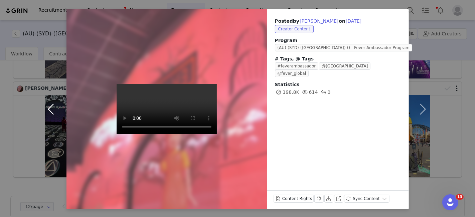
click at [50, 106] on button "button" at bounding box center [52, 109] width 28 height 201
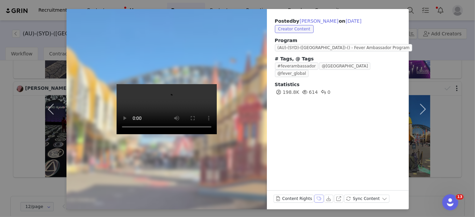
click at [314, 199] on button "Labels & Tags" at bounding box center [318, 199] width 9 height 8
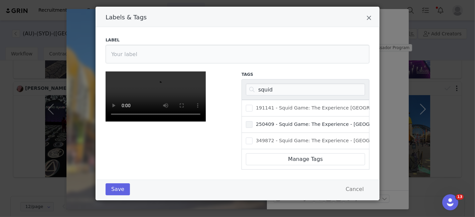
click at [264, 121] on span "250409 - Squid Game: The Experience - [GEOGRAPHIC_DATA]" at bounding box center [329, 124] width 152 height 6
click at [253, 121] on input "250409 - Squid Game: The Experience - [GEOGRAPHIC_DATA]" at bounding box center [253, 121] width 0 height 0
click at [112, 196] on button "Save" at bounding box center [118, 189] width 24 height 12
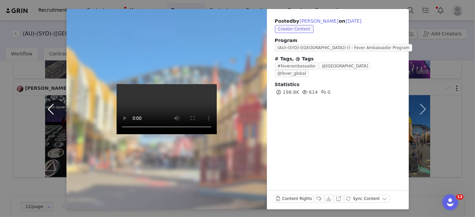
click at [46, 108] on button "button" at bounding box center [52, 109] width 28 height 201
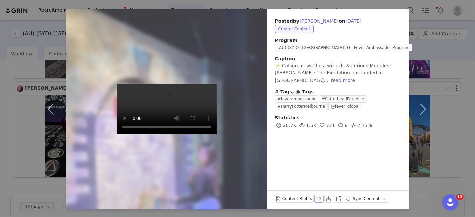
click at [314, 199] on button "Labels & Tags" at bounding box center [318, 199] width 9 height 8
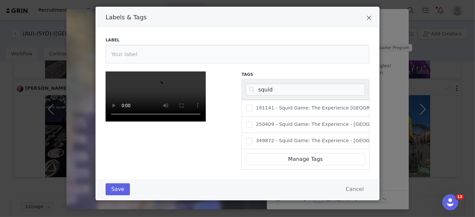
scroll to position [31, 0]
click at [277, 84] on input "squid" at bounding box center [305, 90] width 119 height 12
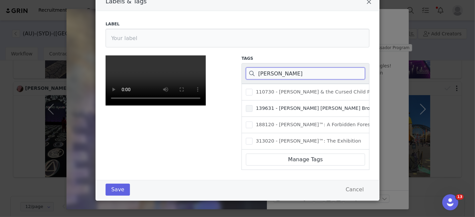
scroll to position [0, 0]
type input "[PERSON_NAME]"
click at [322, 122] on span "188120 - [PERSON_NAME]™: A Forbidden Forest Experience" at bounding box center [327, 125] width 148 height 6
click at [253, 122] on input "188120 - [PERSON_NAME]™: A Forbidden Forest Experience" at bounding box center [253, 122] width 0 height 0
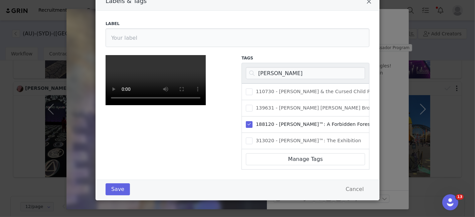
scroll to position [59, 0]
click at [246, 137] on label "313020 - [PERSON_NAME]™: The Exhibition" at bounding box center [303, 141] width 115 height 8
click at [253, 138] on input "313020 - [PERSON_NAME]™: The Exhibition" at bounding box center [253, 138] width 0 height 0
click at [247, 121] on span "Labels & Tags" at bounding box center [249, 124] width 7 height 7
click at [253, 121] on input "188120 - [PERSON_NAME]™: A Forbidden Forest Experience" at bounding box center [253, 121] width 0 height 0
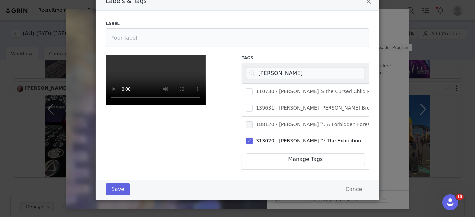
click at [152, 105] on video "Labels & Tags" at bounding box center [156, 80] width 100 height 50
click at [115, 196] on button "Save" at bounding box center [118, 189] width 24 height 12
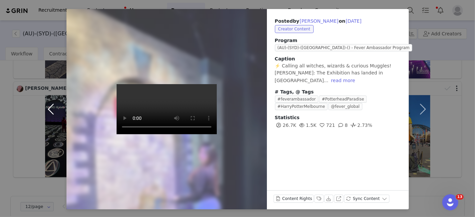
click at [50, 108] on button "button" at bounding box center [52, 109] width 28 height 201
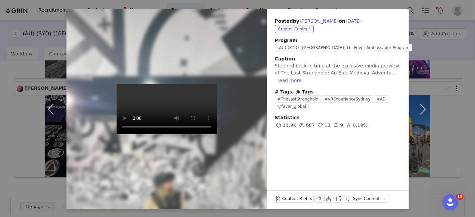
click at [138, 133] on video at bounding box center [167, 109] width 100 height 50
click at [373, 4] on div "Posted by [PERSON_NAME] on [DATE] Creator Content Program (AU)-(SYD)-([GEOGRAPH…" at bounding box center [237, 108] width 475 height 217
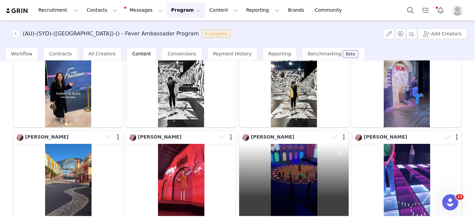
scroll to position [17, 0]
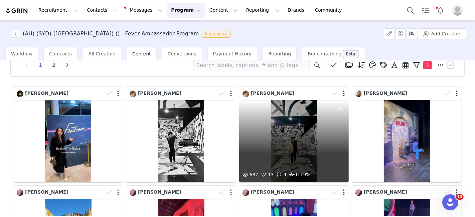
click at [275, 135] on div "687 13 9 0.19%" at bounding box center [294, 141] width 110 height 82
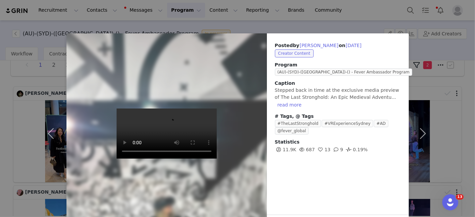
scroll to position [24, 0]
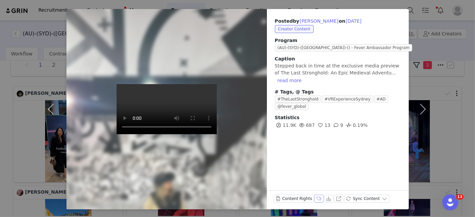
click at [314, 200] on button "Labels & Tags" at bounding box center [318, 199] width 9 height 8
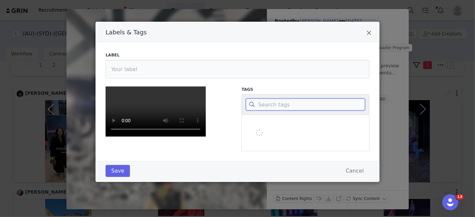
click at [281, 106] on input "Labels & Tags" at bounding box center [305, 105] width 119 height 12
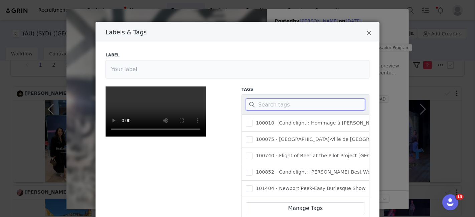
paste input "The Last Stronghold, an epic medieval adventure"
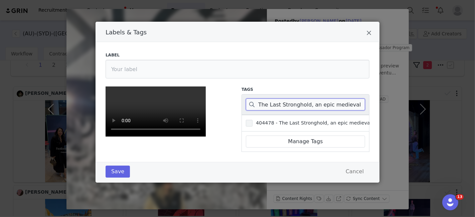
scroll to position [0, 10]
click at [246, 125] on span "Labels & Tags" at bounding box center [249, 123] width 7 height 7
click at [253, 120] on input "404478 - The Last Stronghold, an epic medieval adventure SYD" at bounding box center [253, 120] width 0 height 0
click at [96, 183] on div "Save Cancel" at bounding box center [238, 172] width 284 height 21
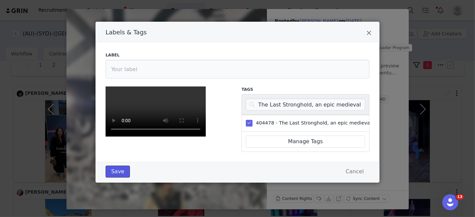
click at [116, 178] on button "Save" at bounding box center [118, 172] width 24 height 12
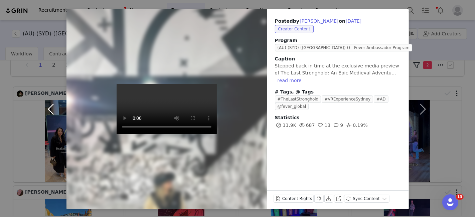
click at [51, 104] on button "button" at bounding box center [52, 109] width 28 height 201
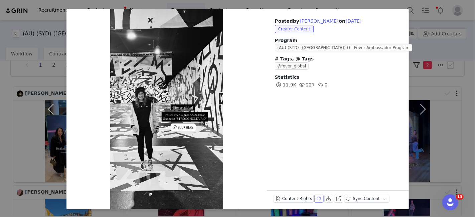
click at [314, 197] on button "Labels & Tags" at bounding box center [318, 199] width 9 height 8
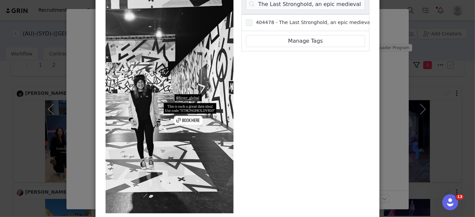
scroll to position [100, 0]
click at [248, 16] on div "404478 - The Last Stronghold, an epic medieval adventure SYD" at bounding box center [306, 23] width 128 height 17
click at [247, 20] on span "Labels & Tags" at bounding box center [249, 23] width 7 height 7
click at [253, 20] on input "404478 - The Last Stronghold, an epic medieval adventure SYD" at bounding box center [253, 20] width 0 height 0
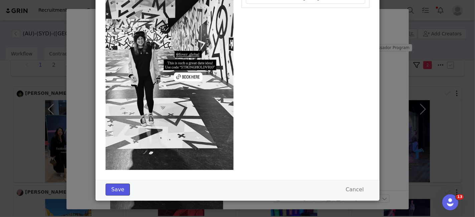
click at [111, 190] on button "Save" at bounding box center [118, 190] width 24 height 12
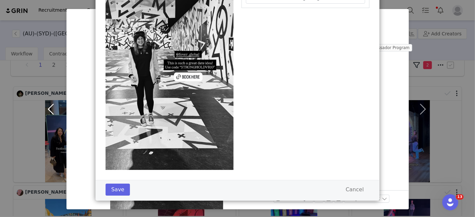
click at [47, 108] on button "button" at bounding box center [52, 109] width 28 height 201
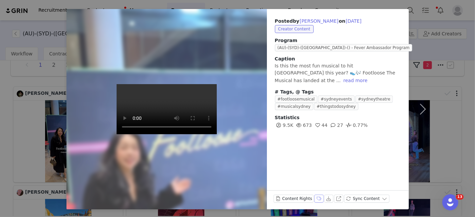
click at [314, 198] on button "Labels & Tags" at bounding box center [318, 199] width 9 height 8
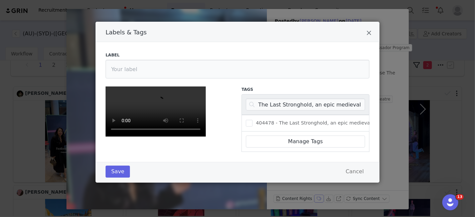
scroll to position [47, 0]
click at [264, 99] on input "The Last Stronghold, an epic medieval adventure" at bounding box center [305, 105] width 119 height 12
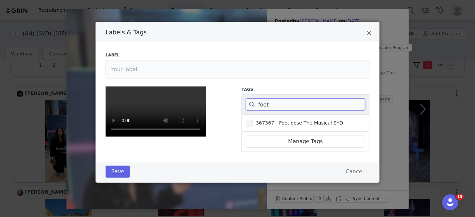
type input "foot"
click at [260, 120] on span "367367 - Footloose The Musical SYD" at bounding box center [298, 123] width 91 height 6
click at [253, 120] on input "367367 - Footloose The Musical SYD" at bounding box center [253, 120] width 0 height 0
click at [114, 178] on button "Save" at bounding box center [118, 172] width 24 height 12
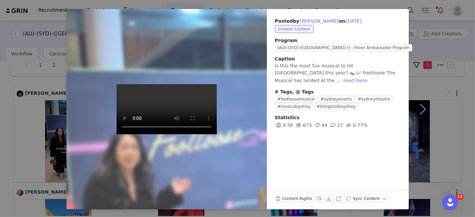
scroll to position [0, 0]
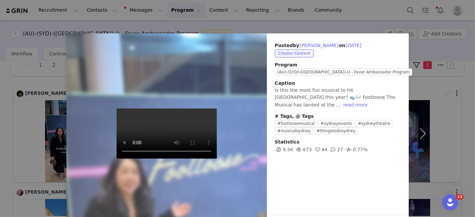
click at [115, 25] on div "Posted by [PERSON_NAME] on [DATE] Creator Content Program (AU)-(SYD)-([GEOGRAPH…" at bounding box center [237, 108] width 475 height 217
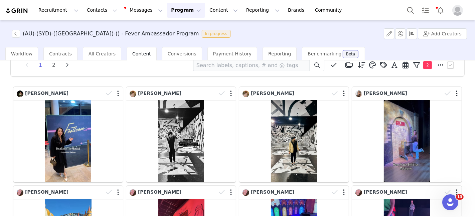
click at [14, 29] on div "(AU)-(SYD)-([GEOGRAPHIC_DATA])-() - Fever Ambassador Program In progress Add Cr…" at bounding box center [237, 33] width 475 height 27
click at [15, 34] on button "button" at bounding box center [16, 34] width 8 height 8
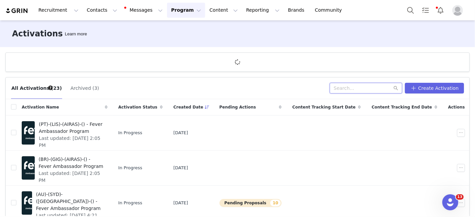
click at [340, 91] on input "text" at bounding box center [366, 88] width 73 height 11
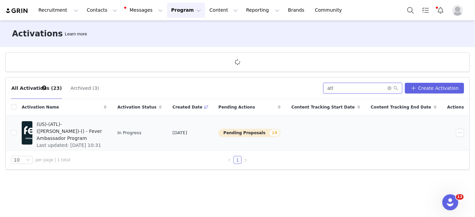
type input "atl"
click at [103, 125] on span "(US)-(ATL)-([PERSON_NAME])-() - Fever Ambassador Program" at bounding box center [69, 131] width 66 height 21
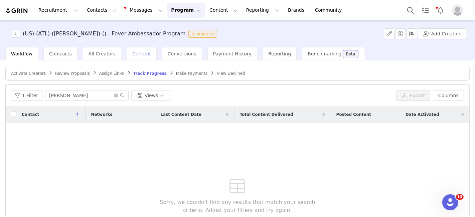
click at [136, 56] on span "Content" at bounding box center [141, 53] width 19 height 5
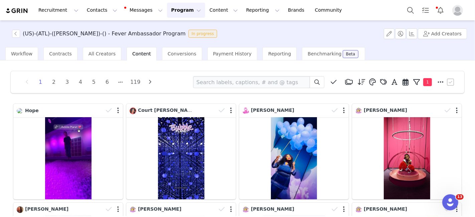
click at [403, 83] on icon at bounding box center [406, 82] width 6 height 7
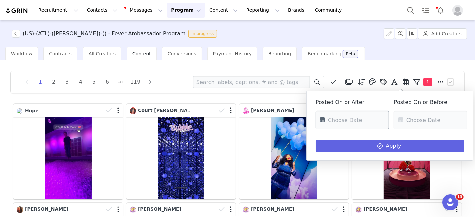
click at [365, 120] on input "text" at bounding box center [353, 120] width 74 height 19
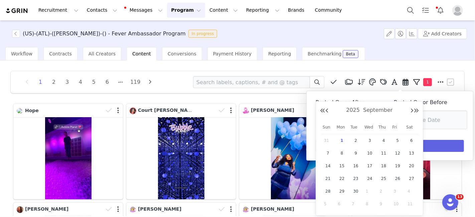
click at [329, 111] on div "[DATE]" at bounding box center [369, 111] width 99 height 10
click at [327, 112] on button "Previous Month" at bounding box center [326, 110] width 3 height 5
click at [400, 192] on span "29" at bounding box center [398, 191] width 8 height 8
type input "[DATE]"
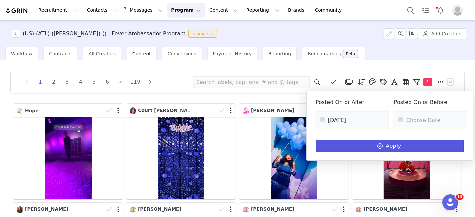
click at [374, 147] on button "Apply" at bounding box center [390, 146] width 148 height 12
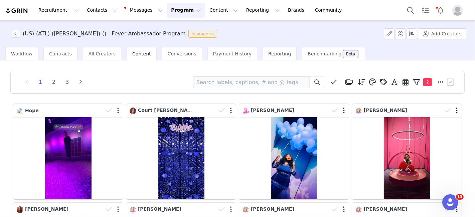
click at [72, 83] on li "3" at bounding box center [67, 82] width 10 height 9
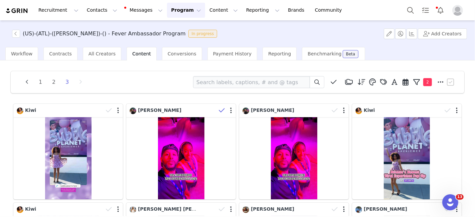
scroll to position [220, 0]
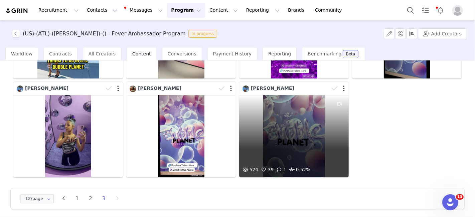
click at [312, 132] on div "524 39 1 0.52%" at bounding box center [294, 136] width 110 height 82
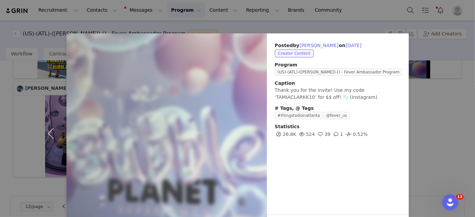
scroll to position [24, 0]
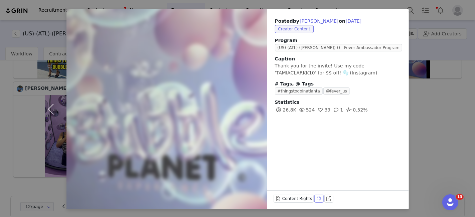
click at [314, 199] on button "Labels & Tags" at bounding box center [318, 199] width 9 height 8
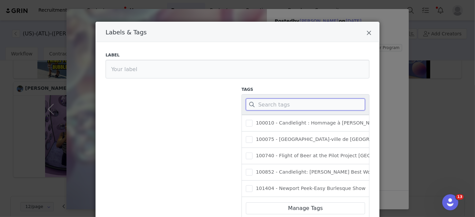
click at [261, 105] on input "Labels & Tags" at bounding box center [305, 105] width 119 height 12
click at [261, 104] on input "Labels & Tags" at bounding box center [305, 105] width 119 height 12
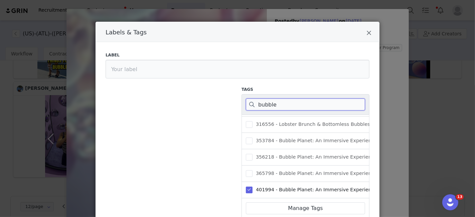
type input "bubble"
click at [365, 29] on div "Labels & Tags" at bounding box center [238, 32] width 284 height 20
click at [367, 35] on icon "Close" at bounding box center [369, 33] width 5 height 7
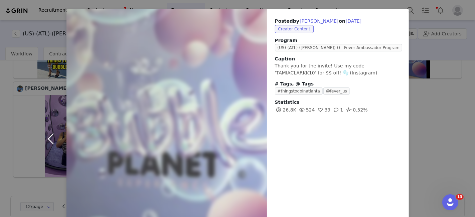
click at [46, 135] on button "button" at bounding box center [52, 139] width 28 height 260
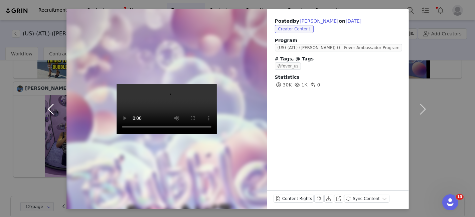
scroll to position [0, 0]
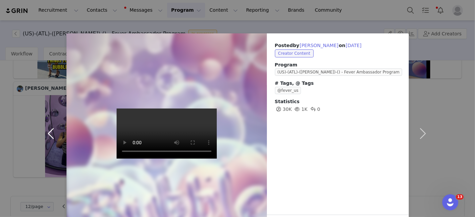
click at [46, 135] on button "button" at bounding box center [52, 133] width 28 height 201
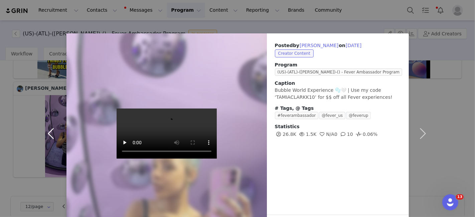
click at [46, 135] on button "button" at bounding box center [52, 133] width 28 height 201
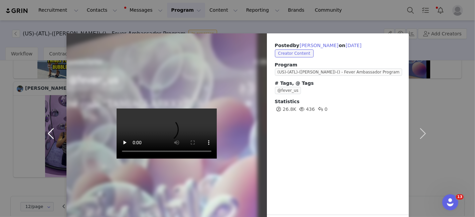
scroll to position [24, 0]
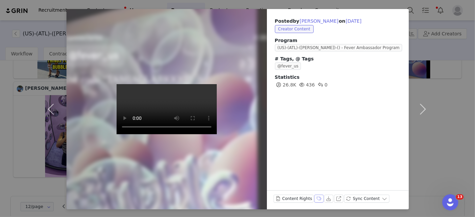
click at [314, 201] on button "Labels & Tags" at bounding box center [318, 199] width 9 height 8
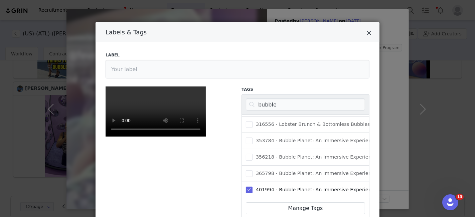
click at [368, 32] on icon "Close" at bounding box center [369, 33] width 5 height 7
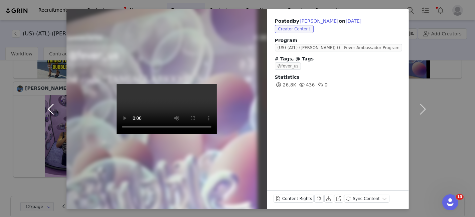
click at [53, 110] on button "button" at bounding box center [52, 109] width 28 height 201
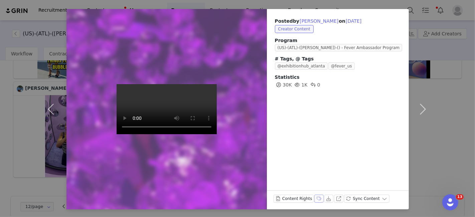
click at [314, 197] on button "Labels & Tags" at bounding box center [318, 199] width 9 height 8
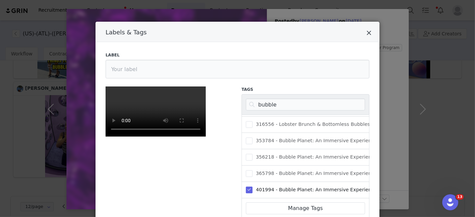
click at [367, 32] on icon "Close" at bounding box center [369, 33] width 5 height 7
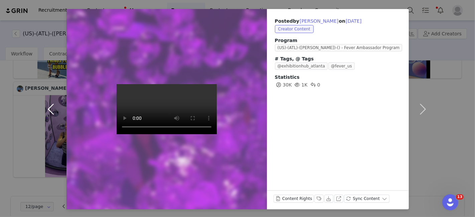
click at [47, 109] on button "button" at bounding box center [52, 109] width 28 height 201
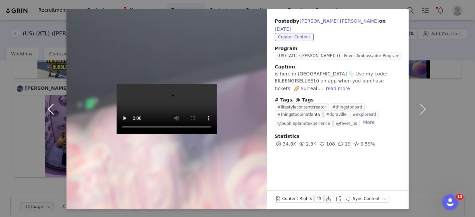
click at [47, 109] on button "button" at bounding box center [52, 109] width 28 height 201
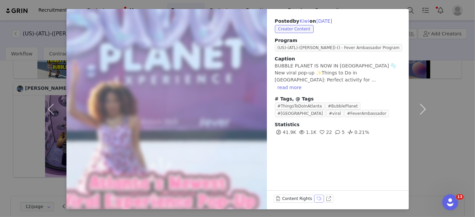
click at [314, 200] on button "Labels & Tags" at bounding box center [318, 199] width 9 height 8
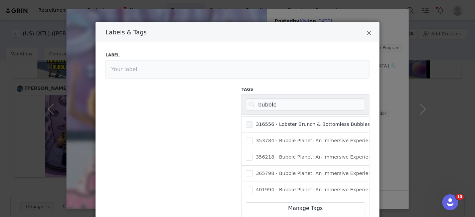
scroll to position [48, 0]
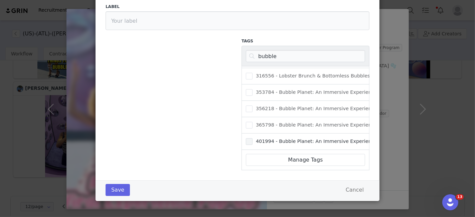
click at [248, 138] on span "Labels & Tags" at bounding box center [249, 141] width 7 height 7
click at [253, 138] on input "401994 - Bubble Planet: An Immersive Experience ATL" at bounding box center [253, 138] width 0 height 0
click at [113, 190] on button "Save" at bounding box center [118, 190] width 24 height 12
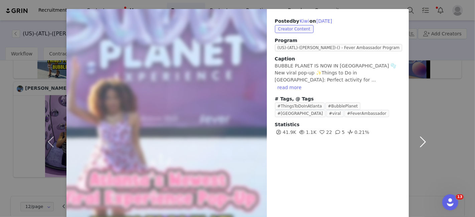
click at [418, 135] on button "button" at bounding box center [423, 142] width 28 height 266
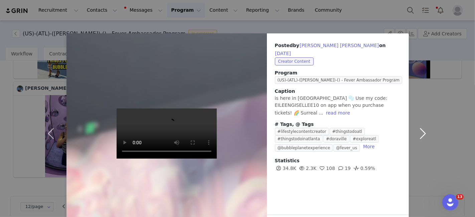
scroll to position [24, 0]
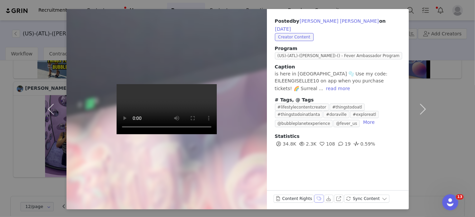
click at [314, 201] on button "Labels & Tags" at bounding box center [318, 199] width 9 height 8
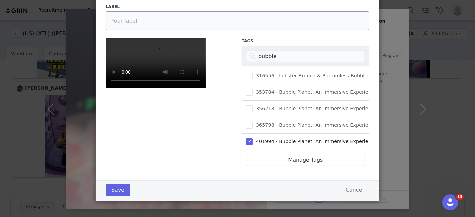
scroll to position [0, 0]
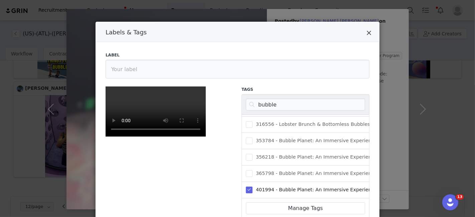
click at [367, 33] on icon "Close" at bounding box center [369, 33] width 5 height 7
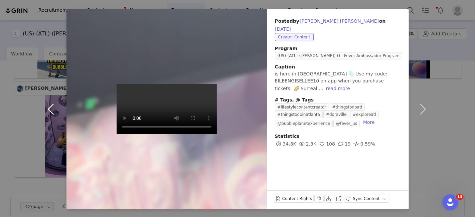
click at [49, 110] on button "button" at bounding box center [52, 109] width 28 height 201
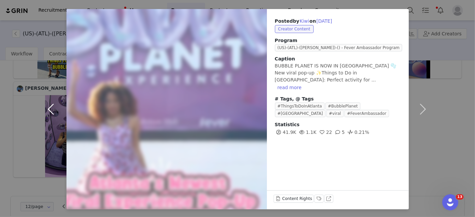
click at [43, 106] on button "button" at bounding box center [52, 109] width 28 height 201
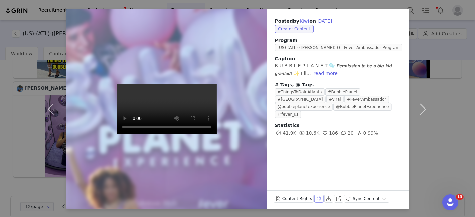
click at [314, 200] on button "Labels & Tags" at bounding box center [318, 199] width 9 height 8
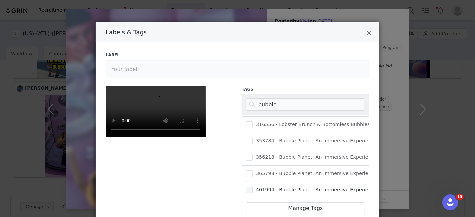
click at [270, 187] on span "401994 - Bubble Planet: An Immersive Experience ATL" at bounding box center [320, 190] width 135 height 6
click at [253, 187] on input "401994 - Bubble Planet: An Immersive Experience ATL" at bounding box center [253, 187] width 0 height 0
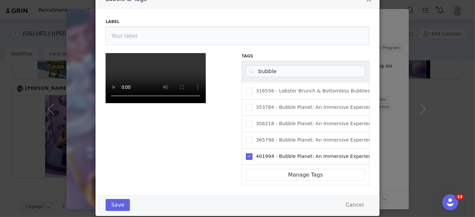
scroll to position [144, 0]
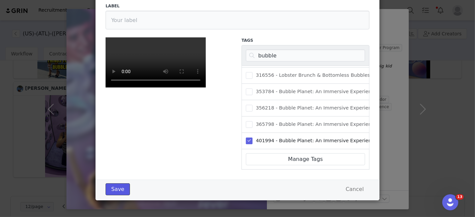
click at [106, 185] on button "Save" at bounding box center [118, 189] width 24 height 12
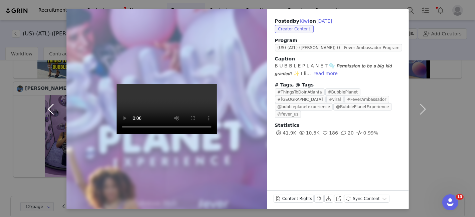
click at [47, 110] on button "button" at bounding box center [52, 109] width 28 height 201
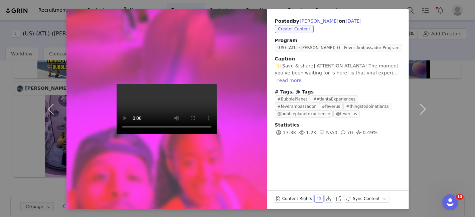
click at [314, 200] on button "Labels & Tags" at bounding box center [318, 199] width 9 height 8
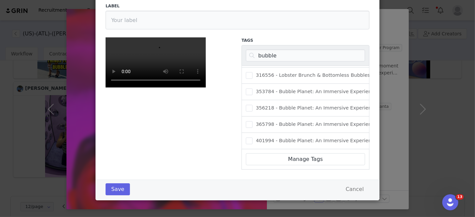
scroll to position [48, 0]
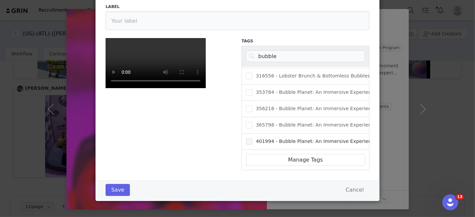
click at [272, 138] on span "401994 - Bubble Planet: An Immersive Experience ATL" at bounding box center [320, 141] width 135 height 6
click at [253, 138] on input "401994 - Bubble Planet: An Immersive Experience ATL" at bounding box center [253, 138] width 0 height 0
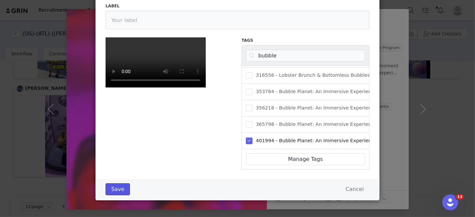
click at [111, 187] on button "Save" at bounding box center [118, 189] width 24 height 12
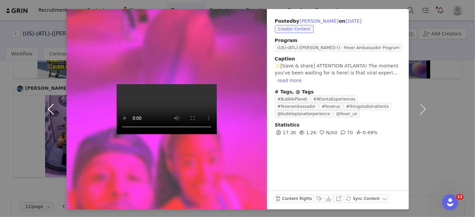
click at [44, 110] on button "button" at bounding box center [52, 109] width 28 height 201
click at [314, 201] on button "Labels & Tags" at bounding box center [318, 199] width 9 height 8
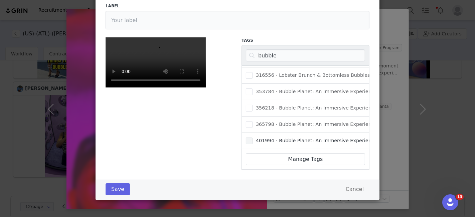
click at [246, 138] on span "Labels & Tags" at bounding box center [249, 141] width 7 height 7
click at [253, 138] on input "401994 - Bubble Planet: An Immersive Experience ATL" at bounding box center [253, 138] width 0 height 0
click at [111, 192] on button "Save" at bounding box center [118, 189] width 24 height 12
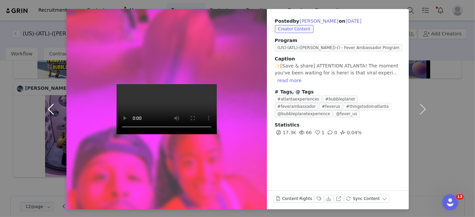
click at [47, 111] on button "button" at bounding box center [52, 109] width 28 height 201
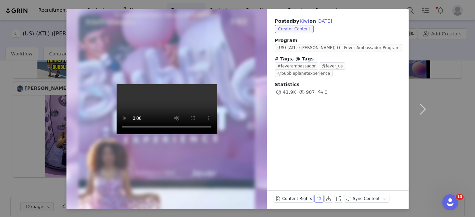
click at [314, 197] on button "Labels & Tags" at bounding box center [318, 199] width 9 height 8
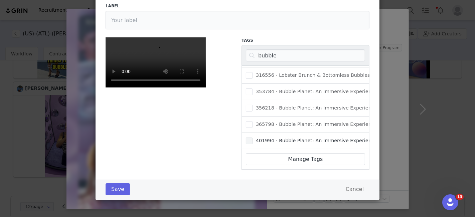
click at [247, 138] on span "Labels & Tags" at bounding box center [249, 141] width 7 height 7
click at [253, 138] on input "401994 - Bubble Planet: An Immersive Experience ATL" at bounding box center [253, 138] width 0 height 0
click at [109, 189] on button "Save" at bounding box center [118, 189] width 24 height 12
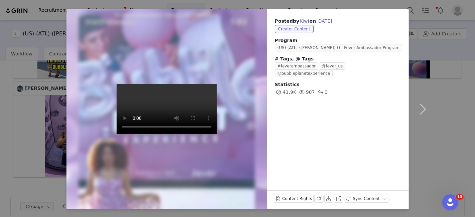
click at [43, 106] on div "Posted by Kiwi on [DATE] Creator Content Program (US)-(ATL)-(SOFIA)-() - Fever …" at bounding box center [237, 108] width 475 height 217
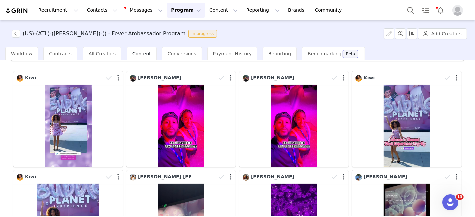
scroll to position [0, 0]
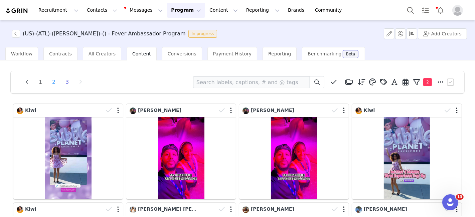
click at [53, 84] on li "2" at bounding box center [54, 82] width 10 height 9
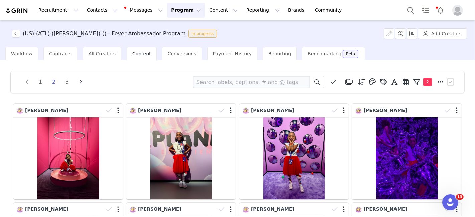
scroll to position [220, 0]
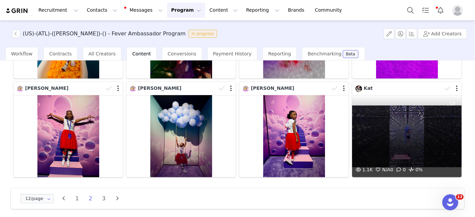
click at [383, 153] on div "1.1K N/A 0 0 0%" at bounding box center [407, 136] width 110 height 82
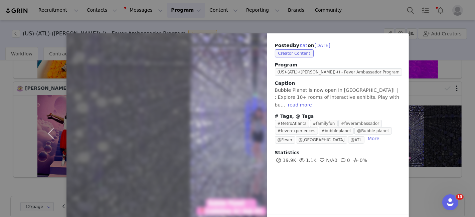
scroll to position [24, 0]
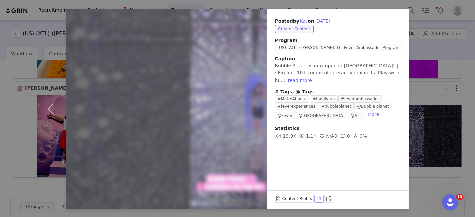
click at [314, 197] on button "Labels & Tags" at bounding box center [318, 199] width 9 height 8
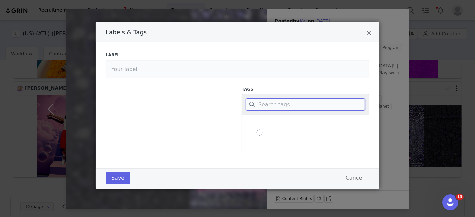
click at [264, 104] on input "Labels & Tags" at bounding box center [305, 105] width 119 height 12
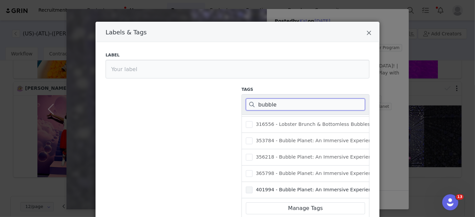
scroll to position [48, 0]
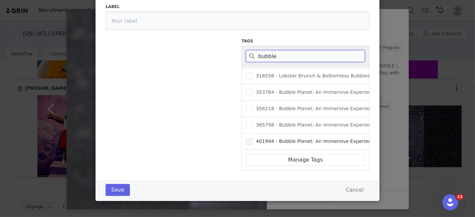
type input "bubble"
click at [246, 138] on span "Labels & Tags" at bounding box center [249, 141] width 7 height 7
click at [253, 138] on input "401994 - Bubble Planet: An Immersive Experience ATL" at bounding box center [253, 138] width 0 height 0
click at [111, 191] on button "Save" at bounding box center [118, 190] width 24 height 12
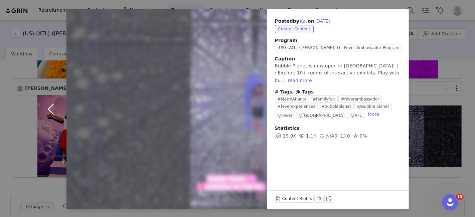
click at [46, 111] on button "button" at bounding box center [52, 109] width 28 height 201
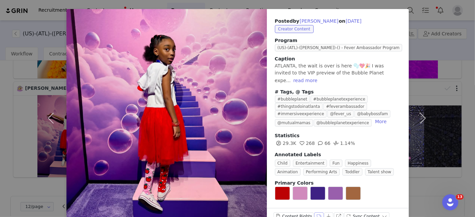
click at [314, 213] on button "Labels & Tags" at bounding box center [318, 217] width 9 height 8
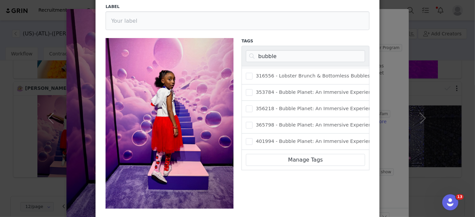
click at [284, 140] on div "401994 - Bubble Planet: An Immersive Experience ATL" at bounding box center [306, 142] width 128 height 16
click at [249, 139] on span "Labels & Tags" at bounding box center [249, 141] width 7 height 7
click at [253, 138] on input "401994 - Bubble Planet: An Immersive Experience ATL" at bounding box center [253, 138] width 0 height 0
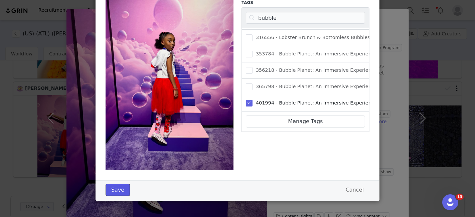
click at [117, 188] on button "Save" at bounding box center [118, 190] width 24 height 12
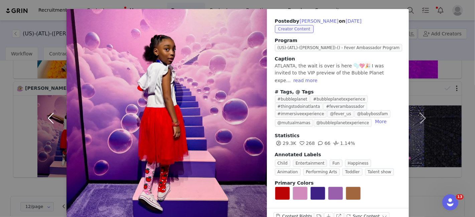
click at [46, 114] on button "button" at bounding box center [52, 118] width 28 height 218
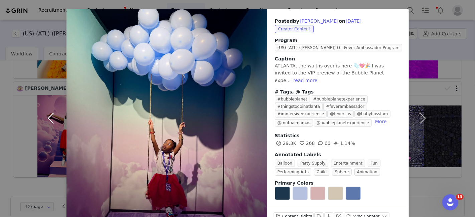
scroll to position [34, 0]
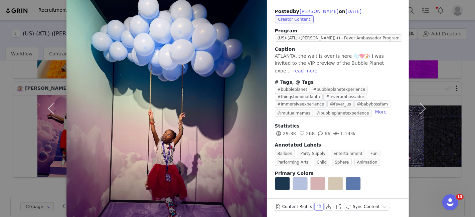
click at [314, 203] on button "Labels & Tags" at bounding box center [318, 207] width 9 height 8
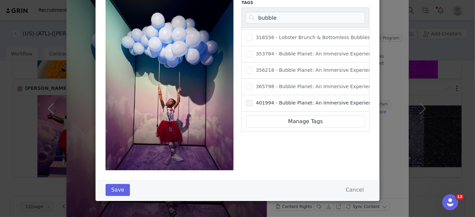
click at [256, 100] on span "401994 - Bubble Planet: An Immersive Experience ATL" at bounding box center [320, 103] width 135 height 6
click at [253, 100] on input "401994 - Bubble Planet: An Immersive Experience ATL" at bounding box center [253, 100] width 0 height 0
click at [114, 190] on button "Save" at bounding box center [118, 190] width 24 height 12
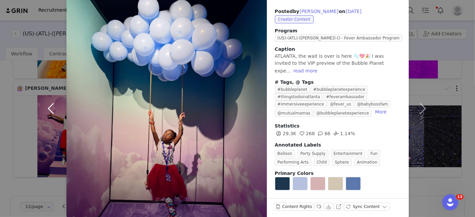
click at [51, 102] on button "button" at bounding box center [52, 108] width 28 height 218
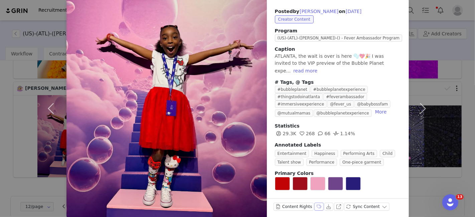
click at [314, 203] on button "Labels & Tags" at bounding box center [318, 207] width 9 height 8
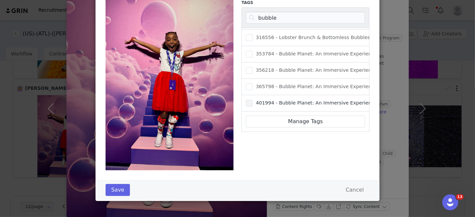
click at [253, 100] on span "401994 - Bubble Planet: An Immersive Experience ATL" at bounding box center [320, 103] width 135 height 6
click at [253, 100] on input "401994 - Bubble Planet: An Immersive Experience ATL" at bounding box center [253, 100] width 0 height 0
click at [114, 189] on button "Save" at bounding box center [118, 190] width 24 height 12
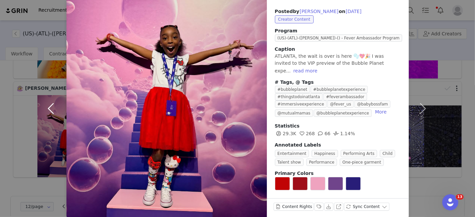
click at [52, 108] on button "button" at bounding box center [52, 108] width 28 height 218
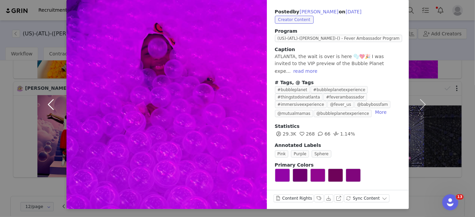
scroll to position [25, 0]
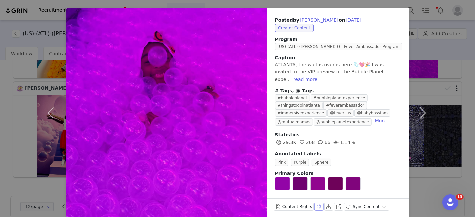
click at [314, 203] on button "Labels & Tags" at bounding box center [318, 207] width 9 height 8
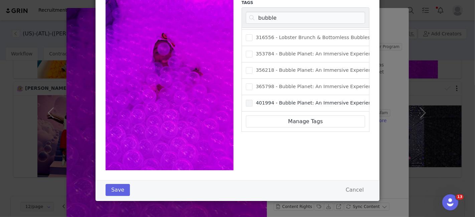
click at [267, 100] on span "401994 - Bubble Planet: An Immersive Experience ATL" at bounding box center [320, 103] width 135 height 6
click at [253, 100] on input "401994 - Bubble Planet: An Immersive Experience ATL" at bounding box center [253, 100] width 0 height 0
click at [111, 192] on button "Save" at bounding box center [118, 190] width 24 height 12
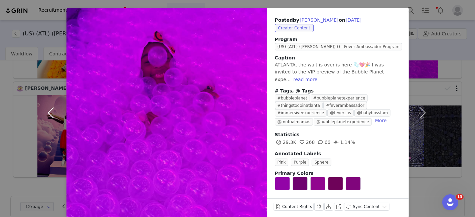
click at [47, 104] on button "button" at bounding box center [52, 113] width 28 height 210
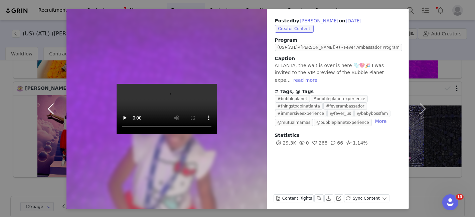
scroll to position [24, 0]
click at [314, 198] on button "Labels & Tags" at bounding box center [318, 199] width 9 height 8
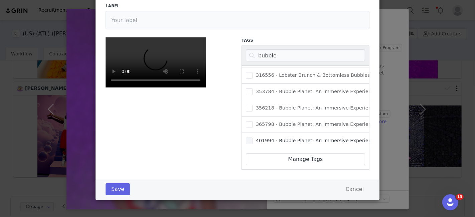
click at [253, 138] on span "401994 - Bubble Planet: An Immersive Experience ATL" at bounding box center [320, 141] width 135 height 6
click at [253, 138] on input "401994 - Bubble Planet: An Immersive Experience ATL" at bounding box center [253, 138] width 0 height 0
click at [116, 187] on button "Save" at bounding box center [118, 189] width 24 height 12
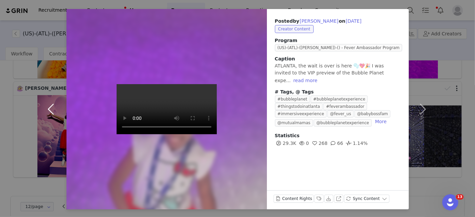
click at [47, 104] on button "button" at bounding box center [52, 109] width 28 height 201
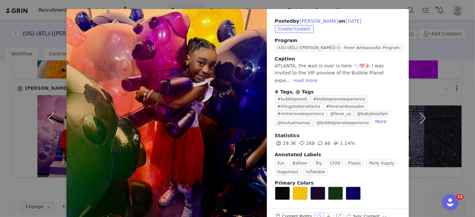
click at [314, 213] on button "Labels & Tags" at bounding box center [318, 217] width 9 height 8
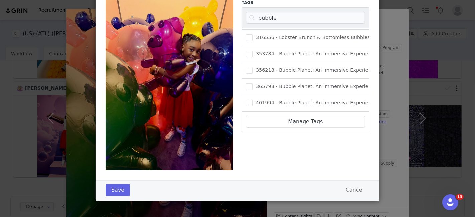
click at [291, 95] on div "401994 - Bubble Planet: An Immersive Experience ATL" at bounding box center [306, 103] width 128 height 16
click at [254, 100] on span "401994 - Bubble Planet: An Immersive Experience ATL" at bounding box center [320, 103] width 135 height 6
click at [253, 100] on input "401994 - Bubble Planet: An Immersive Experience ATL" at bounding box center [253, 100] width 0 height 0
click at [115, 191] on button "Save" at bounding box center [118, 190] width 24 height 12
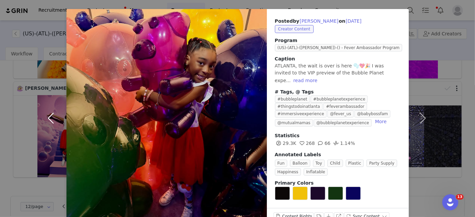
click at [49, 115] on button "button" at bounding box center [52, 118] width 28 height 218
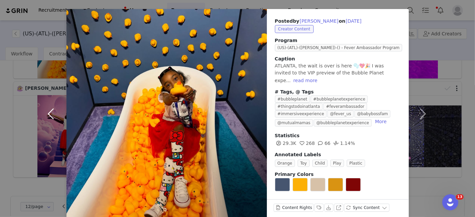
scroll to position [20, 0]
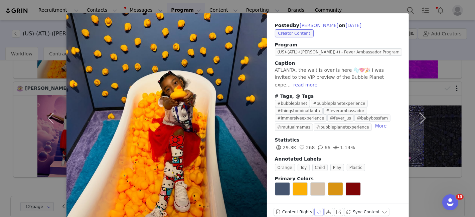
click at [314, 208] on button "Labels & Tags" at bounding box center [318, 212] width 9 height 8
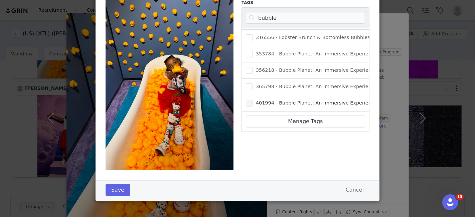
click at [261, 100] on span "401994 - Bubble Planet: An Immersive Experience ATL" at bounding box center [320, 103] width 135 height 6
click at [253, 100] on input "401994 - Bubble Planet: An Immersive Experience ATL" at bounding box center [253, 100] width 0 height 0
click at [122, 187] on button "Save" at bounding box center [118, 190] width 24 height 12
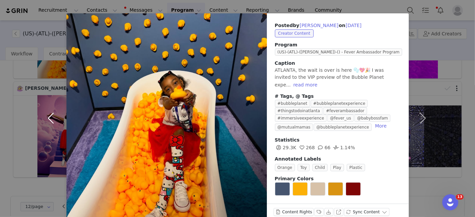
click at [54, 115] on button "button" at bounding box center [52, 118] width 28 height 210
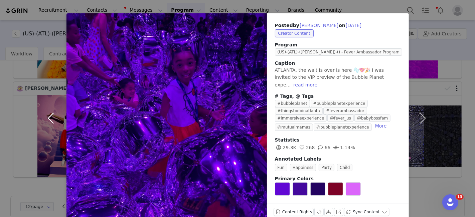
scroll to position [25, 0]
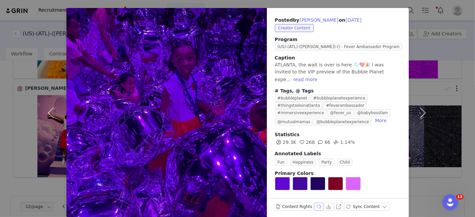
click at [314, 203] on button "Labels & Tags" at bounding box center [318, 207] width 9 height 8
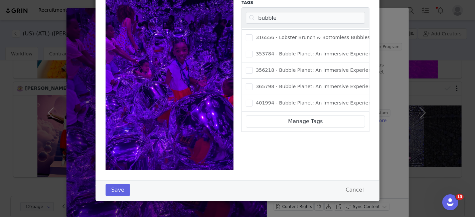
click at [242, 95] on div "401994 - Bubble Planet: An Immersive Experience ATL" at bounding box center [306, 103] width 128 height 16
click at [247, 100] on span "Labels & Tags" at bounding box center [249, 103] width 7 height 7
click at [253, 100] on input "401994 - Bubble Planet: An Immersive Experience ATL" at bounding box center [253, 100] width 0 height 0
click at [111, 187] on button "Save" at bounding box center [118, 190] width 24 height 12
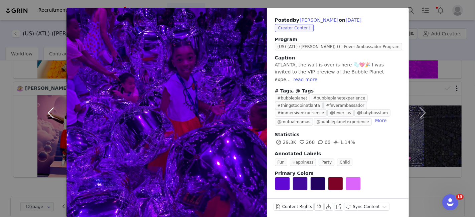
click at [51, 107] on button "button" at bounding box center [52, 113] width 28 height 210
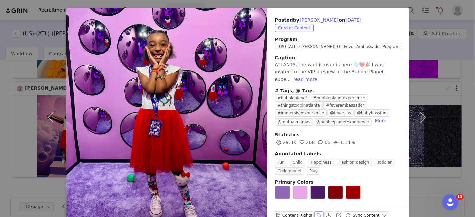
click at [314, 212] on button "Labels & Tags" at bounding box center [318, 216] width 9 height 8
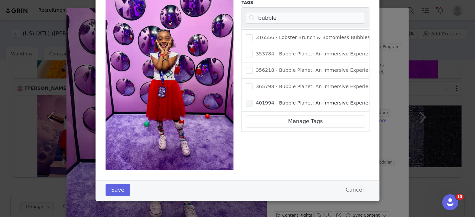
click at [253, 100] on span "401994 - Bubble Planet: An Immersive Experience ATL" at bounding box center [320, 103] width 135 height 6
click at [253, 100] on input "401994 - Bubble Planet: An Immersive Experience ATL" at bounding box center [253, 100] width 0 height 0
click at [119, 189] on button "Save" at bounding box center [118, 190] width 24 height 12
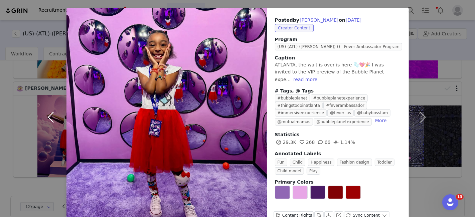
click at [49, 109] on button "button" at bounding box center [52, 117] width 28 height 218
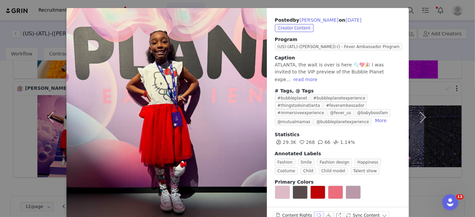
click at [314, 212] on button "Labels & Tags" at bounding box center [318, 216] width 9 height 8
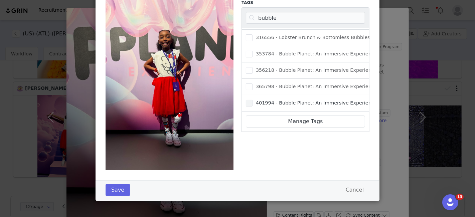
click at [255, 100] on span "401994 - Bubble Planet: An Immersive Experience ATL" at bounding box center [320, 103] width 135 height 6
click at [253, 100] on input "401994 - Bubble Planet: An Immersive Experience ATL" at bounding box center [253, 100] width 0 height 0
click at [114, 188] on button "Save" at bounding box center [118, 190] width 24 height 12
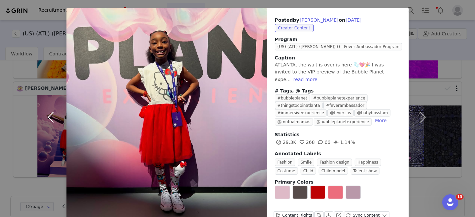
click at [48, 111] on button "button" at bounding box center [52, 117] width 28 height 218
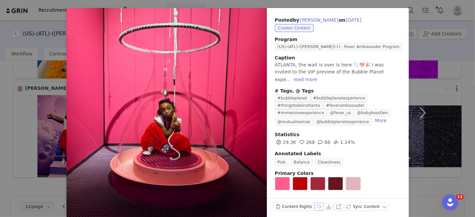
click at [314, 203] on button "Labels & Tags" at bounding box center [318, 207] width 9 height 8
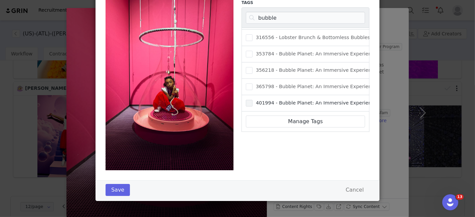
click at [247, 100] on span "Labels & Tags" at bounding box center [249, 103] width 7 height 7
click at [253, 100] on input "401994 - Bubble Planet: An Immersive Experience ATL" at bounding box center [253, 100] width 0 height 0
click at [108, 188] on button "Save" at bounding box center [118, 190] width 24 height 12
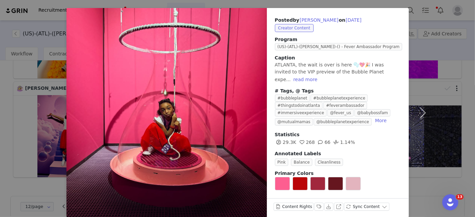
click at [55, 120] on div "Posted by [PERSON_NAME] on [DATE] Creator Content Program ([GEOGRAPHIC_DATA])-(…" at bounding box center [237, 108] width 475 height 217
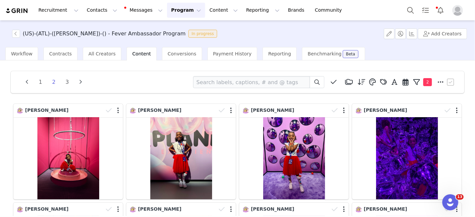
scroll to position [0, 0]
click at [40, 82] on li "1" at bounding box center [40, 82] width 10 height 9
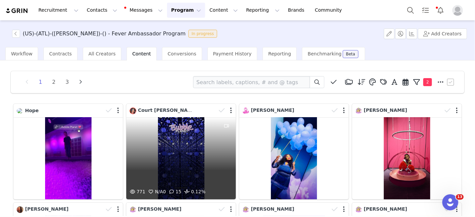
scroll to position [220, 0]
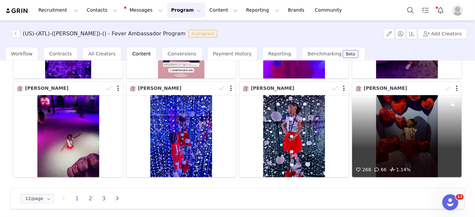
click at [403, 155] on div "268 66 1.14%" at bounding box center [407, 136] width 110 height 82
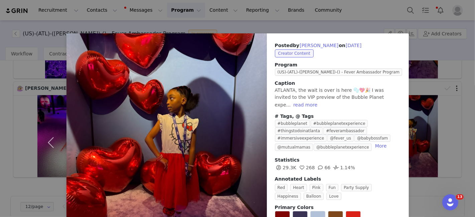
scroll to position [34, 0]
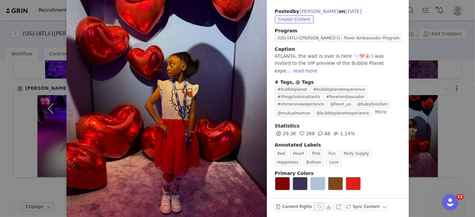
click at [314, 203] on button "Labels & Tags" at bounding box center [318, 207] width 9 height 8
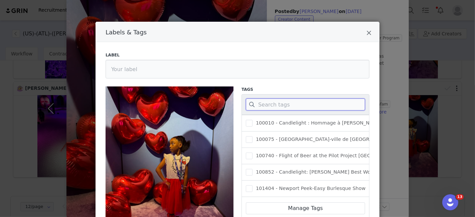
click at [265, 101] on input "Labels & Tags" at bounding box center [305, 105] width 119 height 12
type input "bubbl"
